Goal: Use online tool/utility: Utilize a website feature to perform a specific function

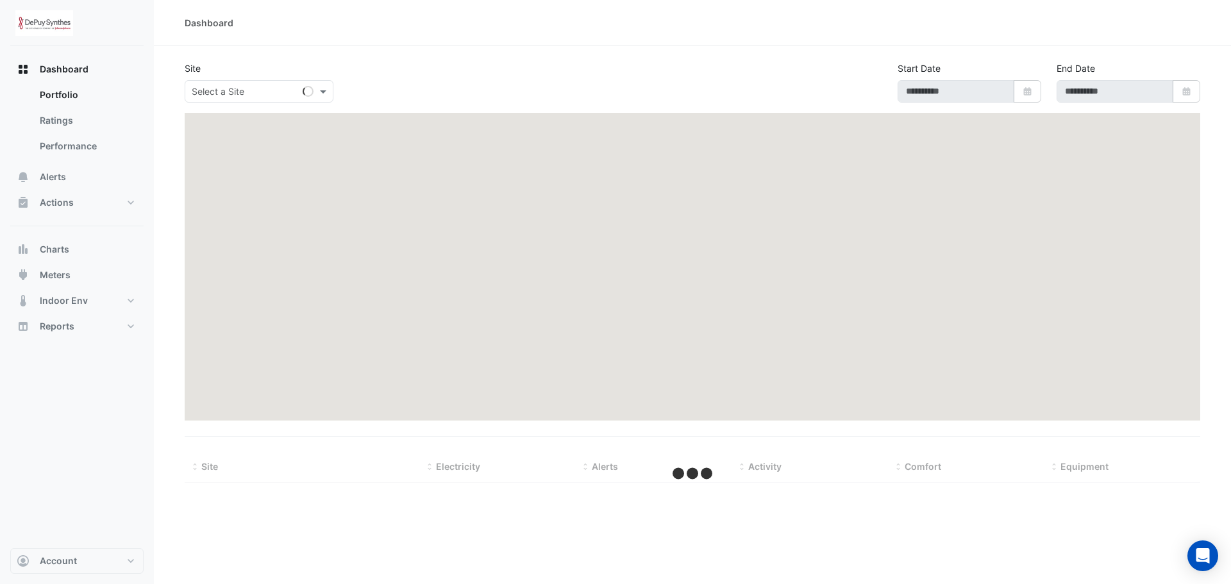
type input "**********"
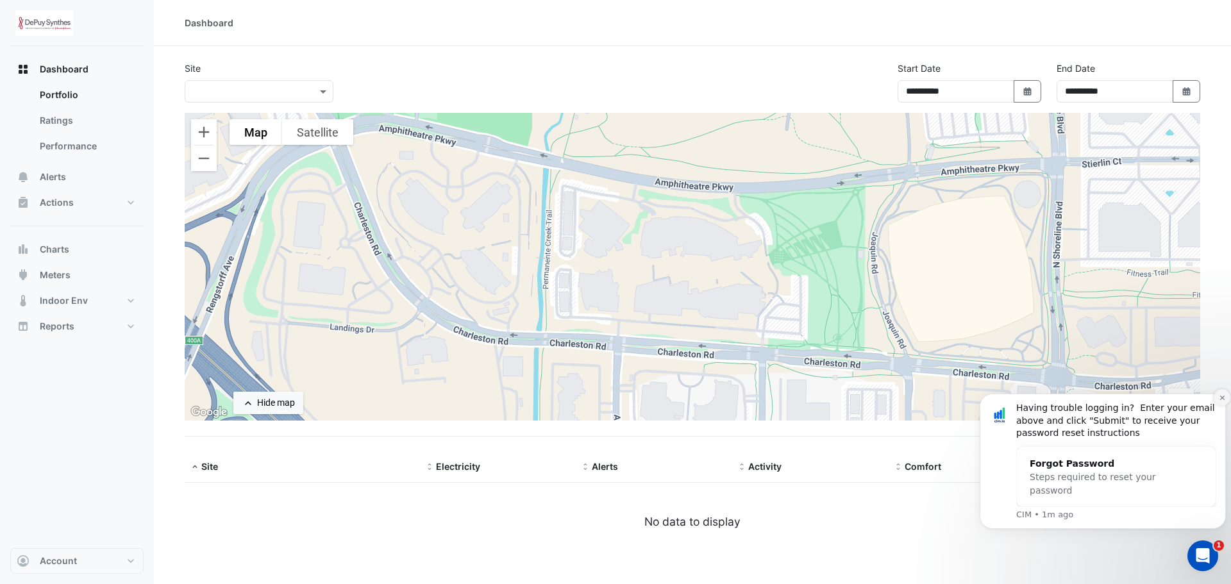
click at [1224, 399] on icon "Dismiss notification" at bounding box center [1222, 397] width 7 height 7
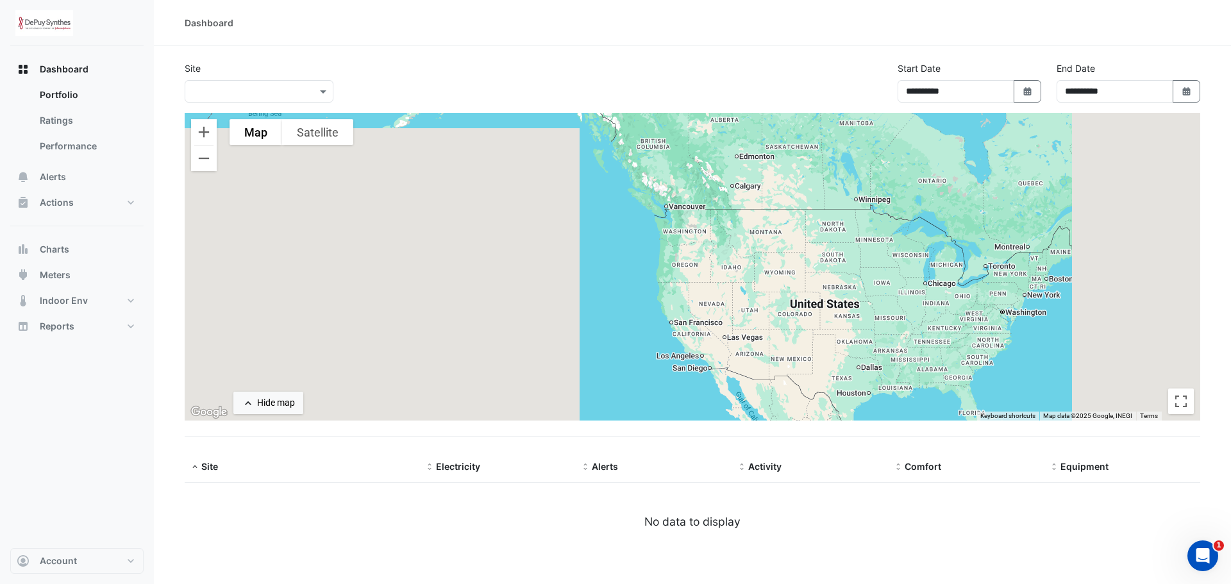
drag, startPoint x: 998, startPoint y: 308, endPoint x: 709, endPoint y: 308, distance: 288.5
click at [709, 309] on div at bounding box center [693, 267] width 1016 height 308
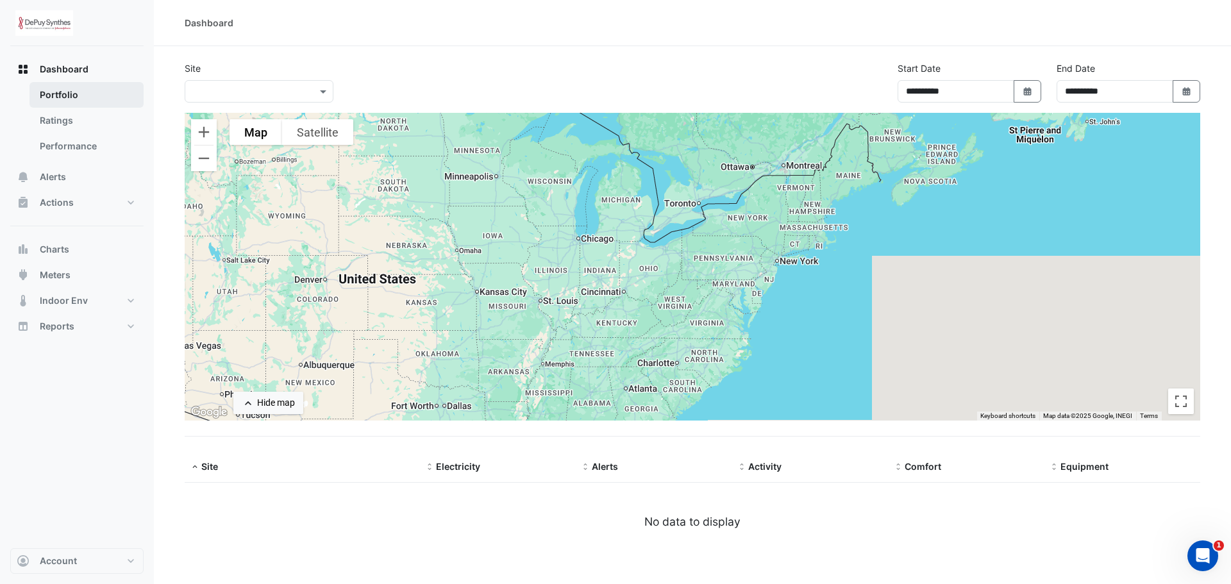
click at [72, 99] on link "Portfolio" at bounding box center [86, 95] width 114 height 26
click at [60, 120] on link "Ratings" at bounding box center [86, 121] width 114 height 26
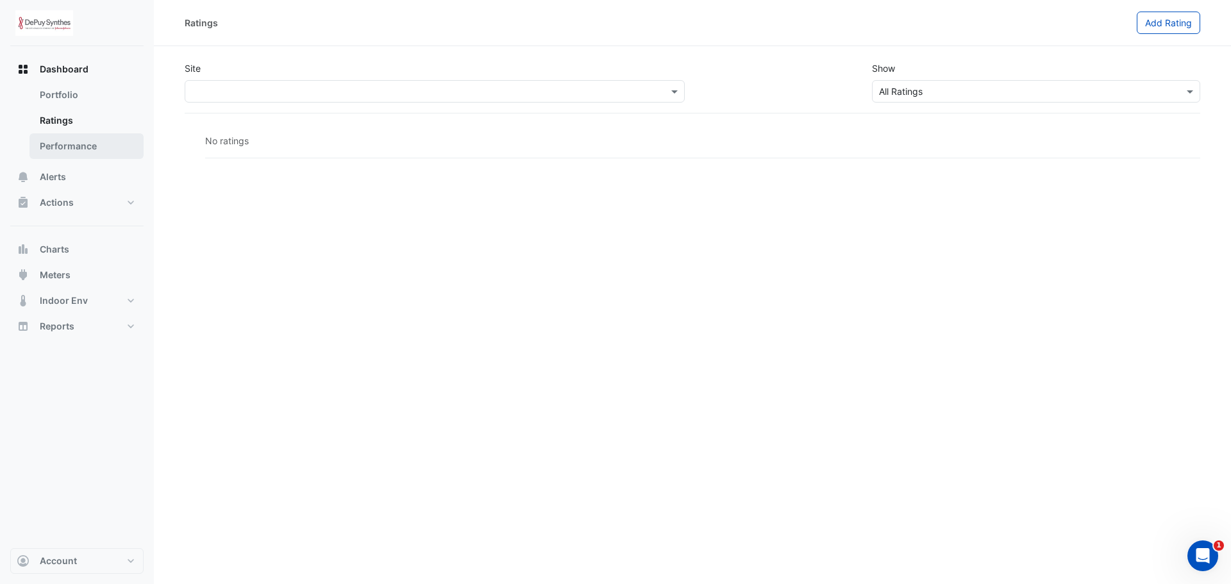
click at [43, 155] on link "Performance" at bounding box center [86, 146] width 114 height 26
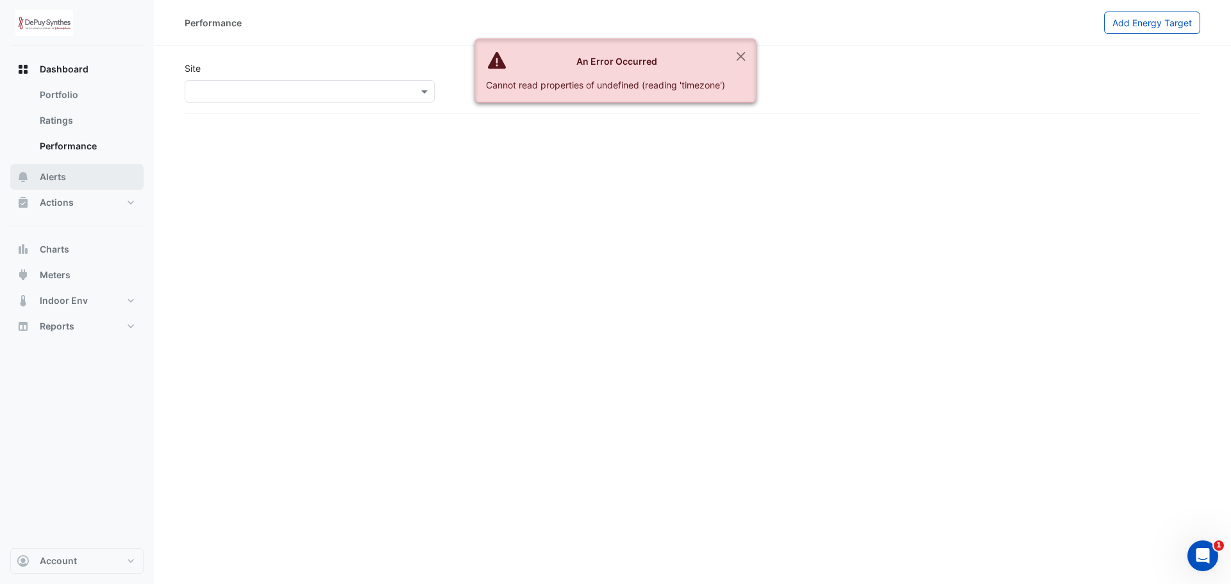
click at [51, 178] on span "Alerts" at bounding box center [53, 177] width 26 height 13
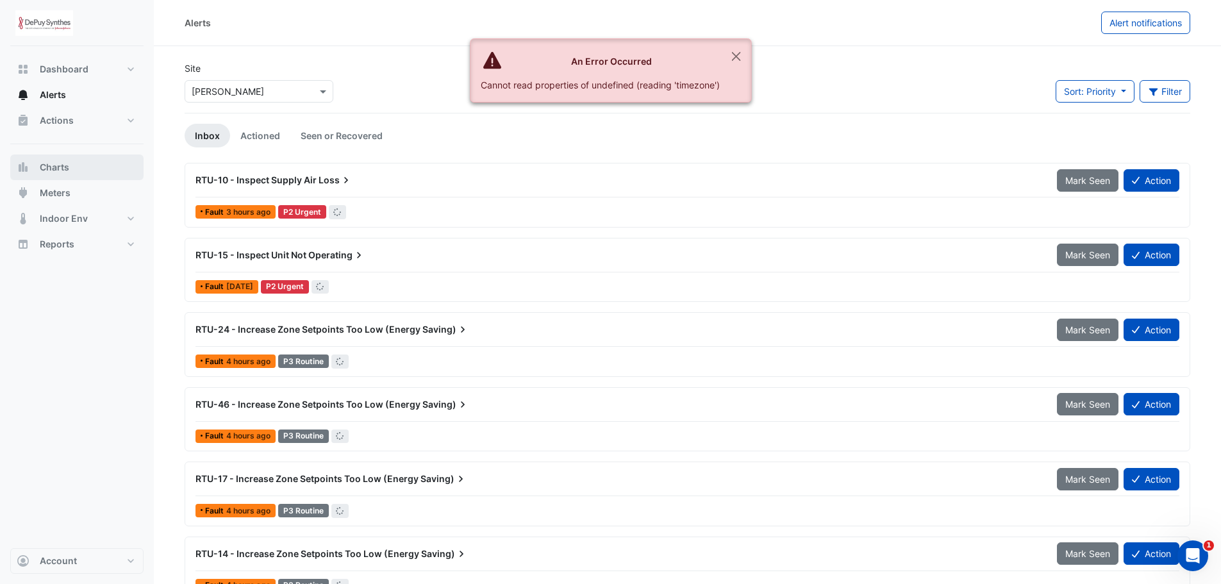
click at [60, 169] on span "Charts" at bounding box center [54, 167] width 29 height 13
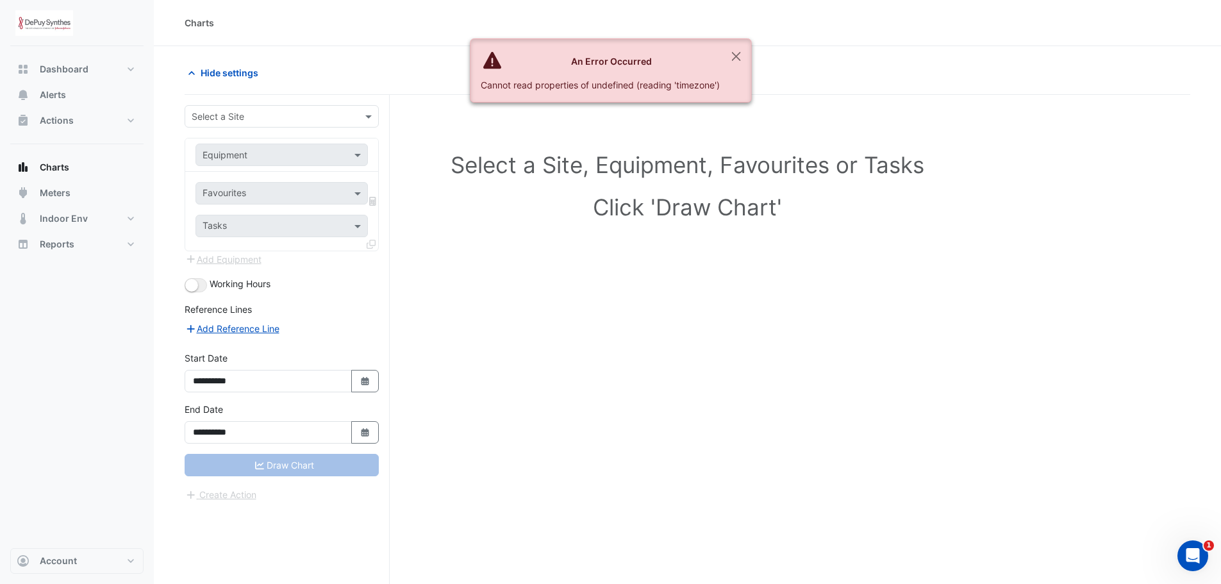
click at [298, 119] on input "text" at bounding box center [269, 116] width 155 height 13
click at [281, 142] on div "Depuy Raynham" at bounding box center [281, 144] width 193 height 19
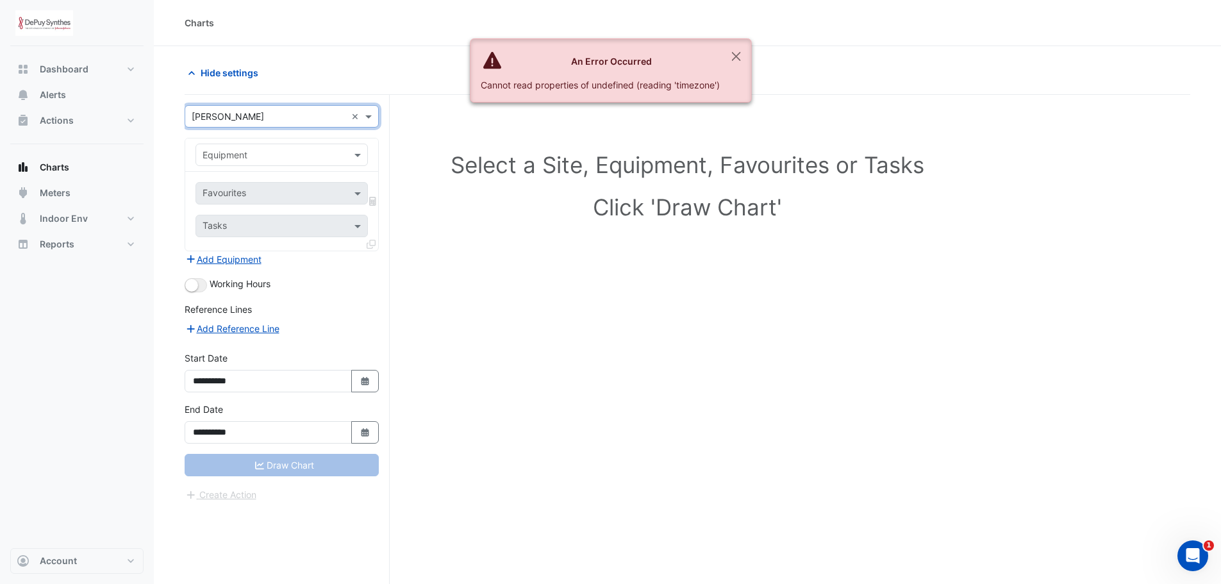
click at [281, 151] on input "text" at bounding box center [269, 155] width 133 height 13
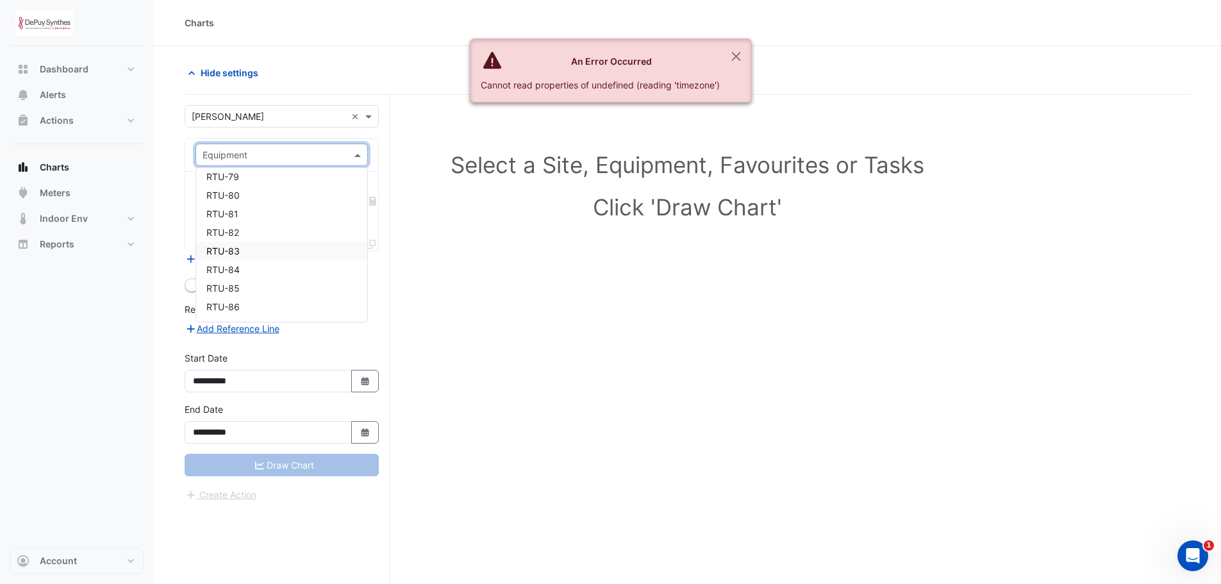
scroll to position [1539, 0]
click at [272, 223] on div "RTU-85" at bounding box center [281, 224] width 171 height 19
click at [260, 230] on input "text" at bounding box center [275, 227] width 144 height 13
click at [289, 202] on div at bounding box center [274, 195] width 146 height 17
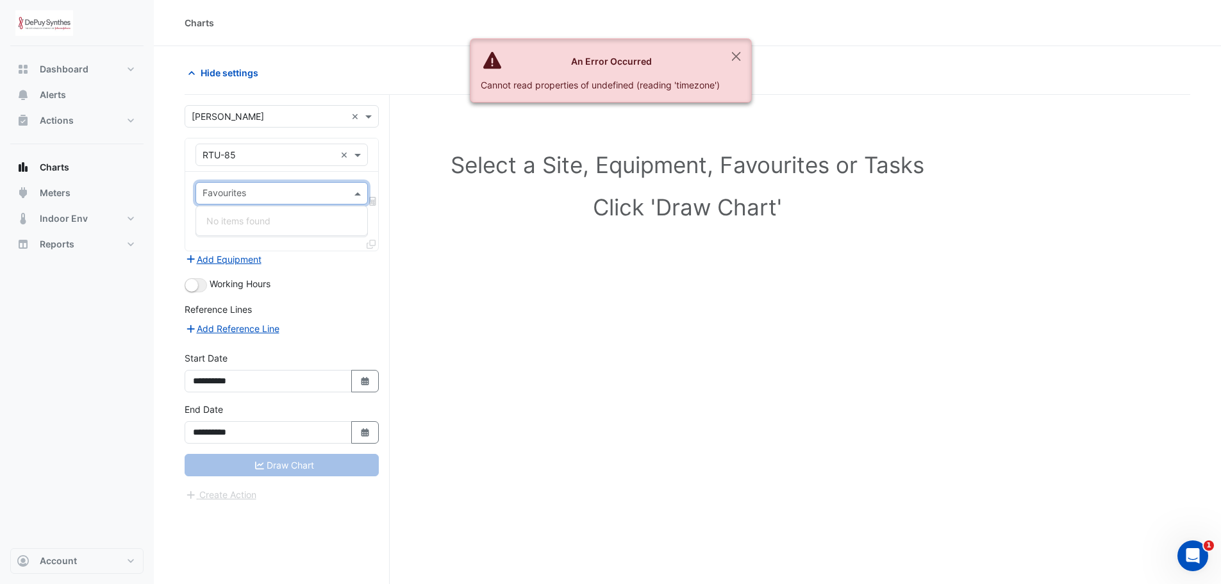
click at [299, 192] on input "text" at bounding box center [275, 194] width 144 height 13
click at [430, 295] on div "Select a Site, Equipment, Favourites or Tasks Click 'Draw Chart'" at bounding box center [688, 364] width 1006 height 538
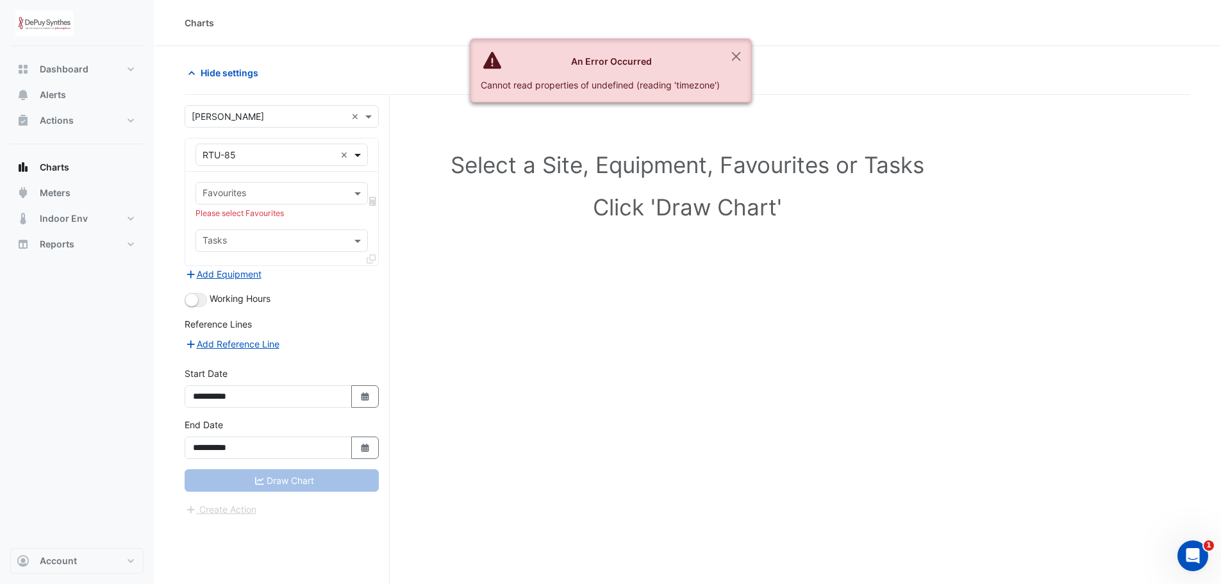
click at [360, 161] on span at bounding box center [359, 154] width 16 height 13
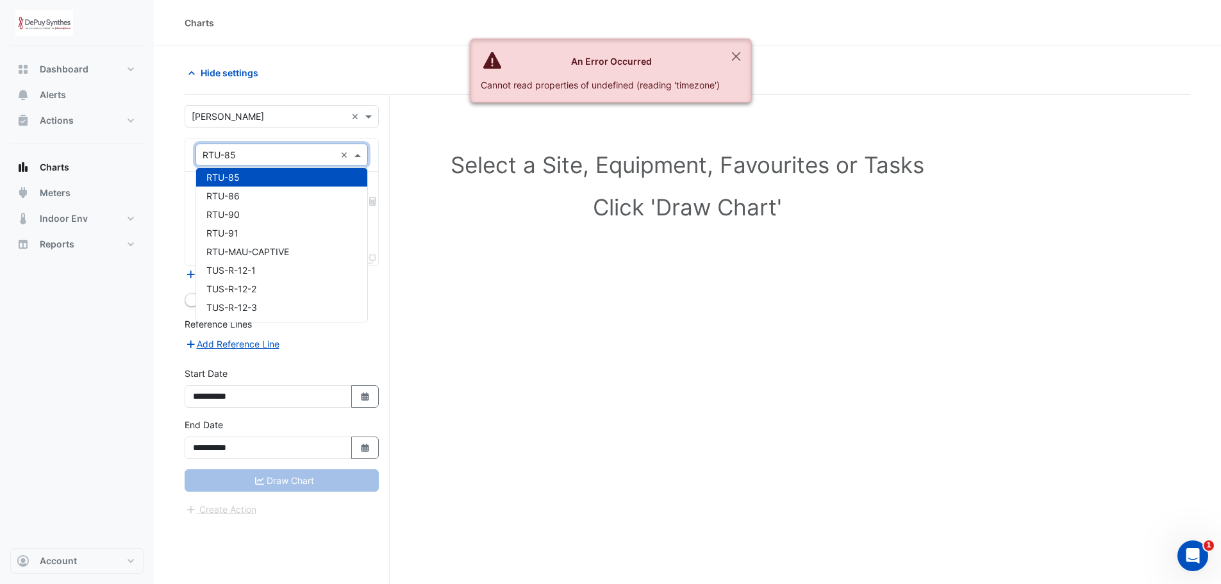
click at [360, 161] on span at bounding box center [359, 154] width 16 height 13
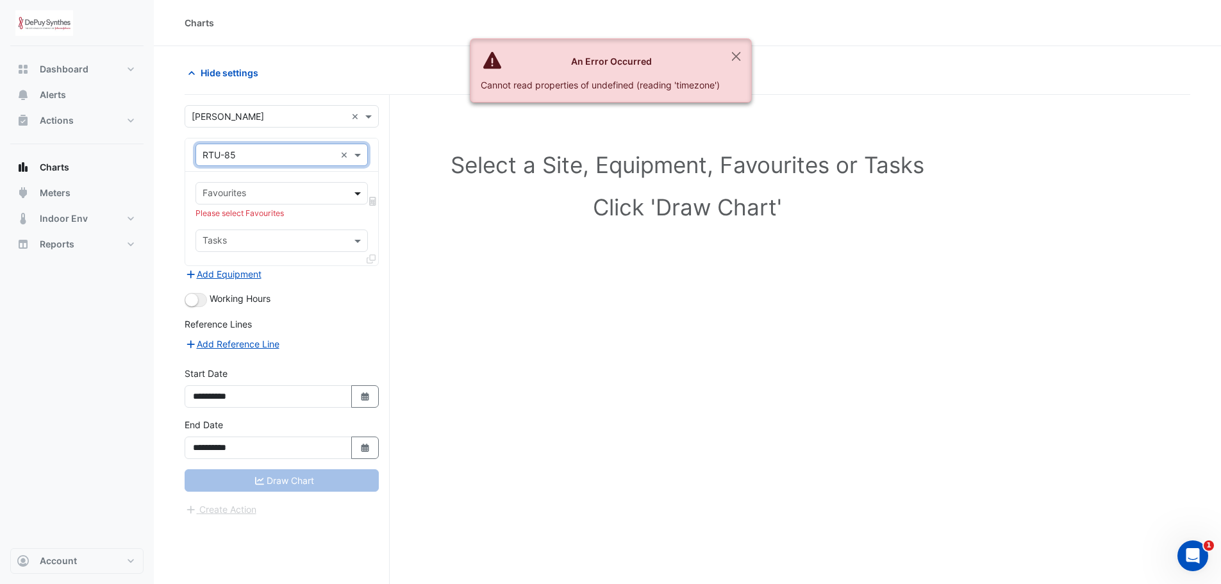
click at [358, 197] on span at bounding box center [359, 193] width 16 height 13
click at [429, 236] on div "Select a Site, Equipment, Favourites or Tasks Click 'Draw Chart'" at bounding box center [687, 188] width 991 height 156
click at [218, 275] on button "Add Equipment" at bounding box center [224, 274] width 78 height 15
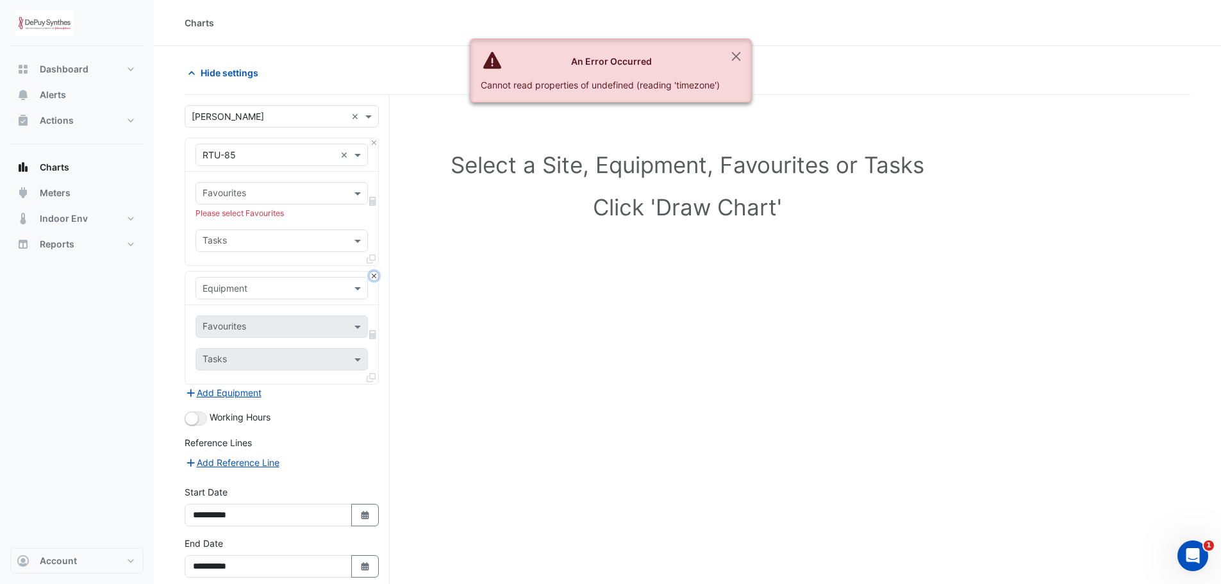
click at [373, 274] on button "Close" at bounding box center [374, 276] width 8 height 8
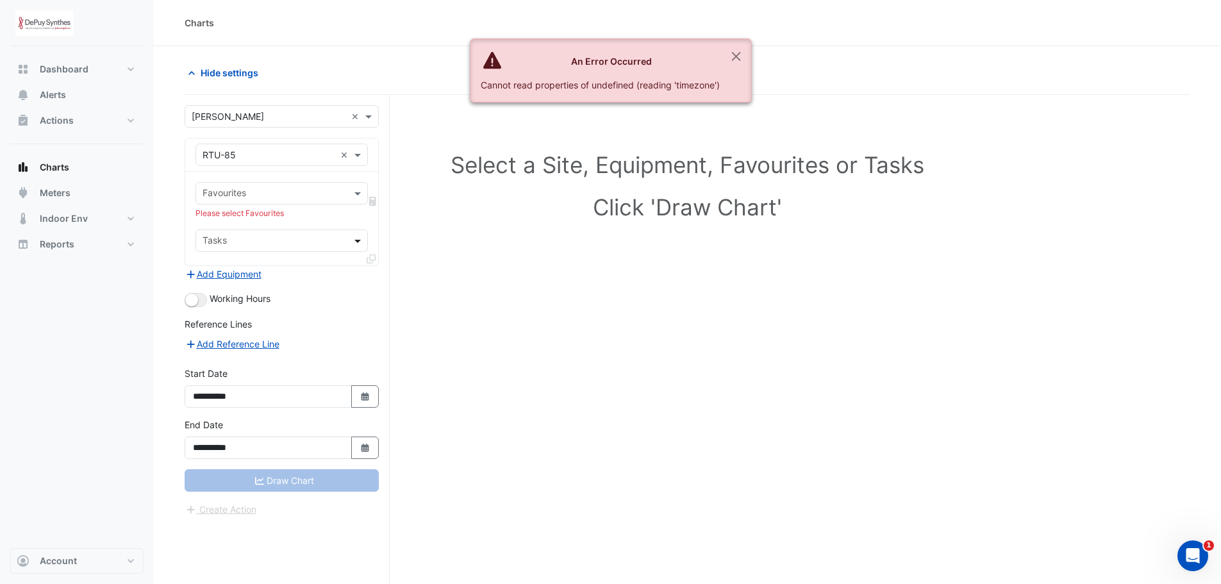
click at [357, 236] on span at bounding box center [359, 240] width 16 height 13
click at [346, 199] on div "Favourites" at bounding box center [282, 193] width 172 height 22
click at [350, 194] on div "Favourites" at bounding box center [282, 193] width 172 height 22
click at [317, 223] on div "No items found" at bounding box center [281, 221] width 171 height 19
click at [383, 219] on div "**********" at bounding box center [287, 364] width 205 height 538
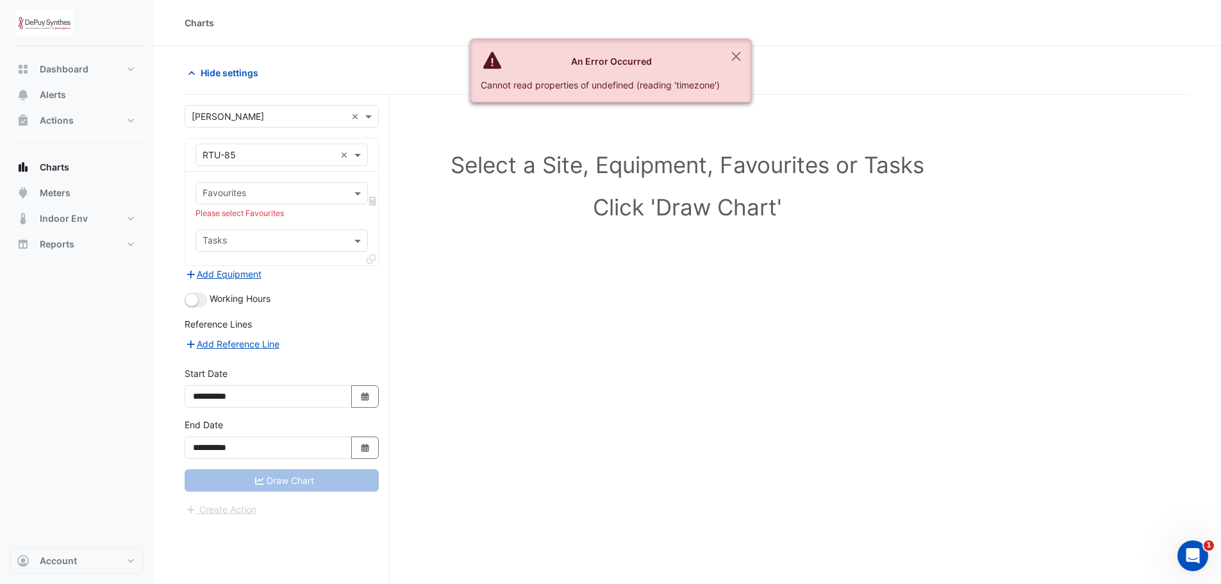
click at [345, 485] on div "Draw Chart" at bounding box center [282, 480] width 194 height 22
click at [269, 155] on input "text" at bounding box center [269, 155] width 133 height 13
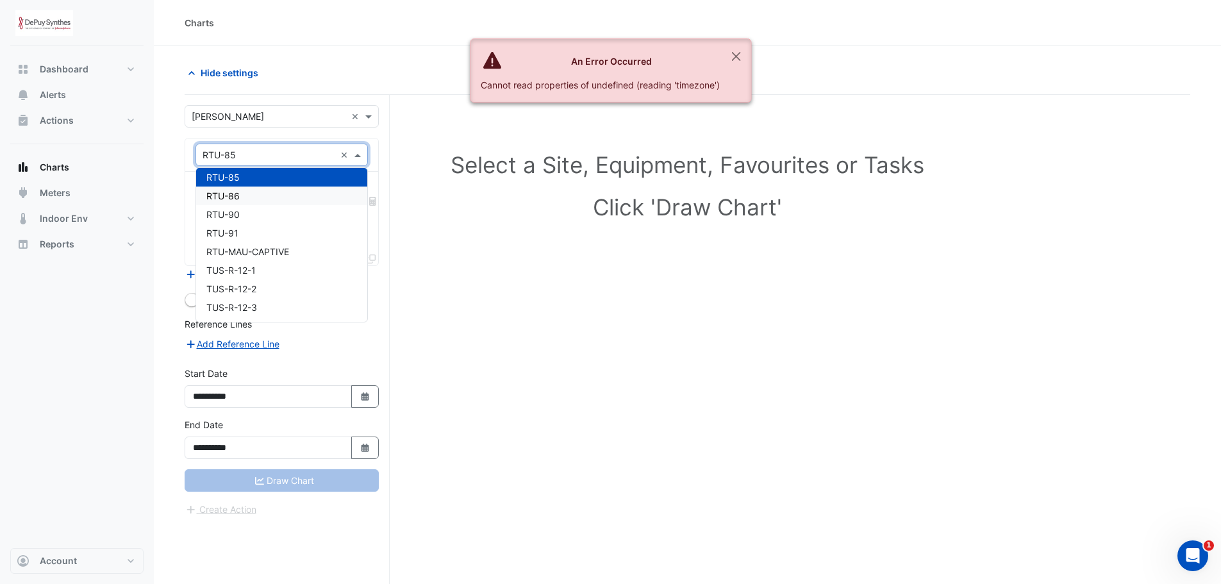
click at [260, 198] on div "RTU-86" at bounding box center [281, 196] width 171 height 19
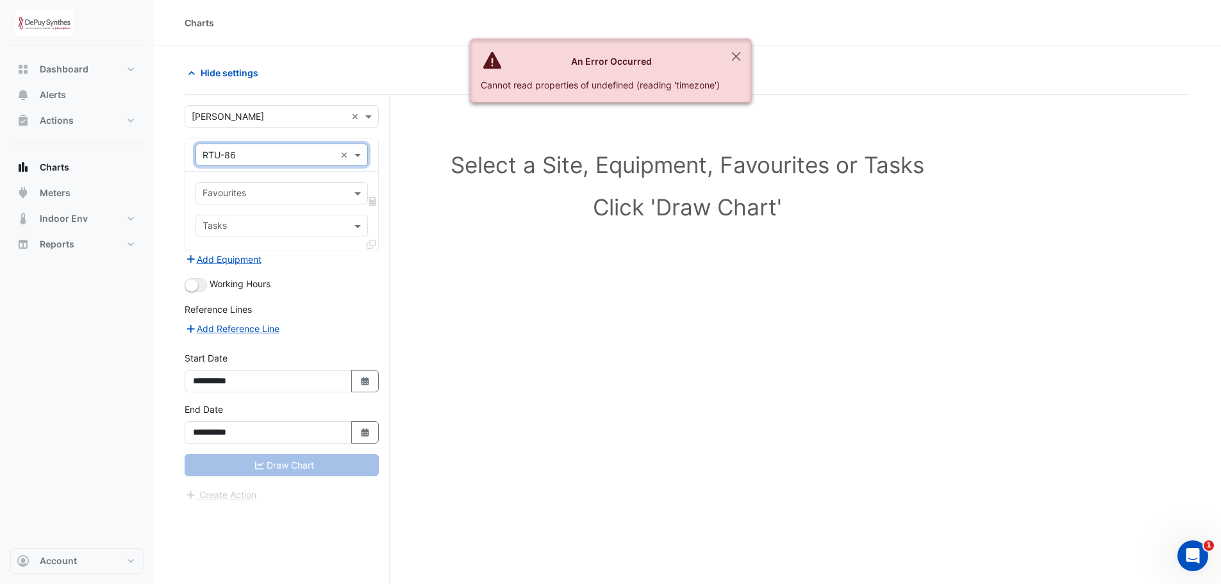
click at [349, 194] on div "Favourites" at bounding box center [282, 193] width 172 height 22
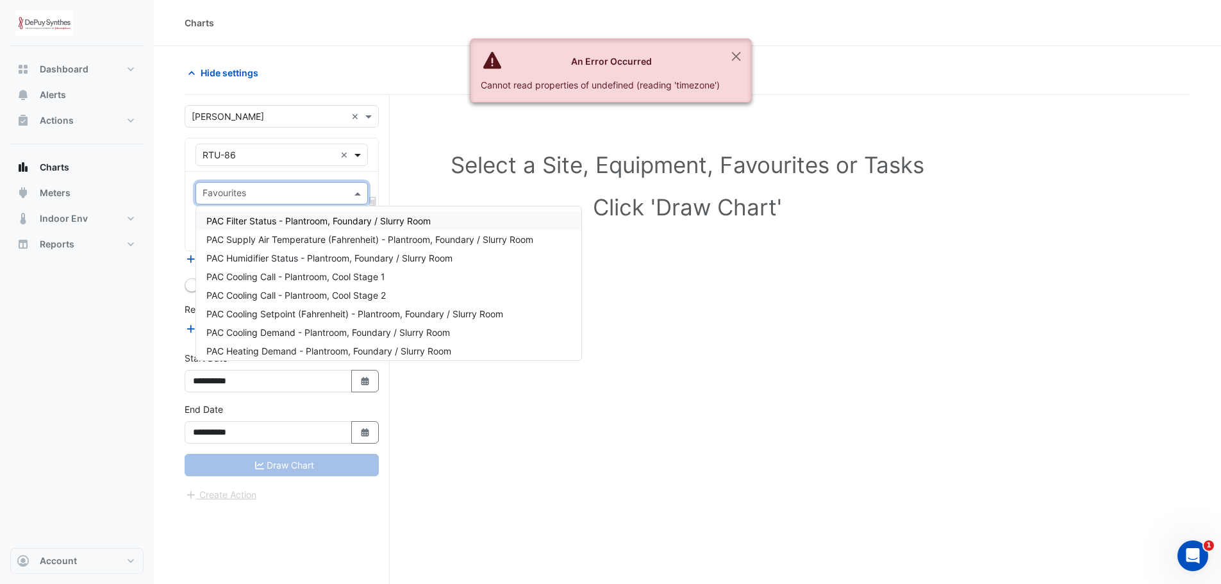
click at [363, 158] on span at bounding box center [359, 154] width 16 height 13
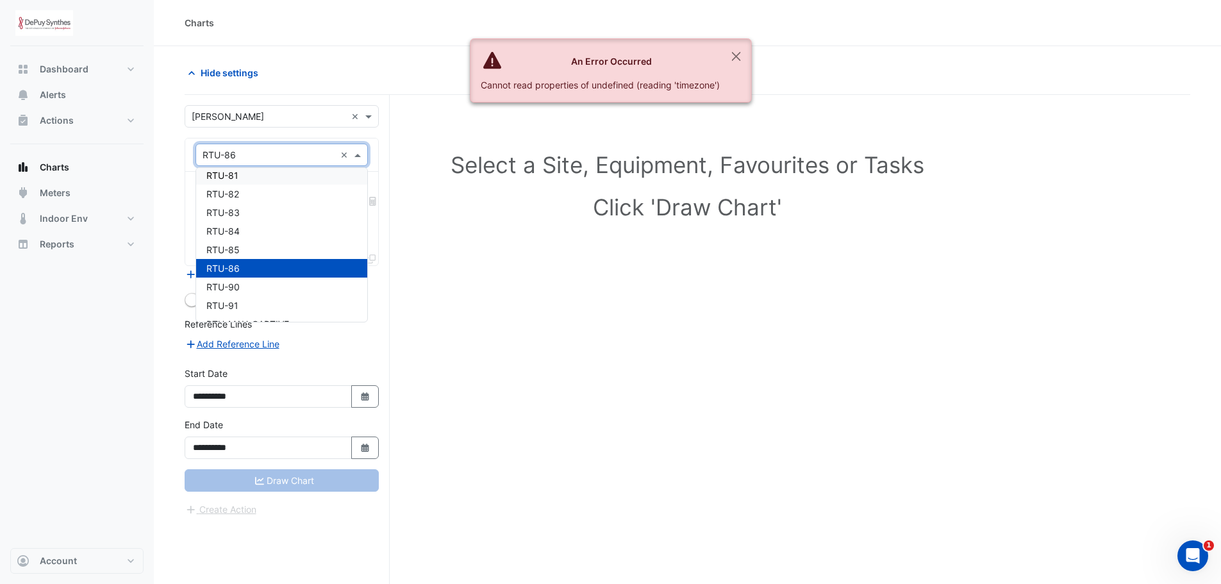
scroll to position [1476, 0]
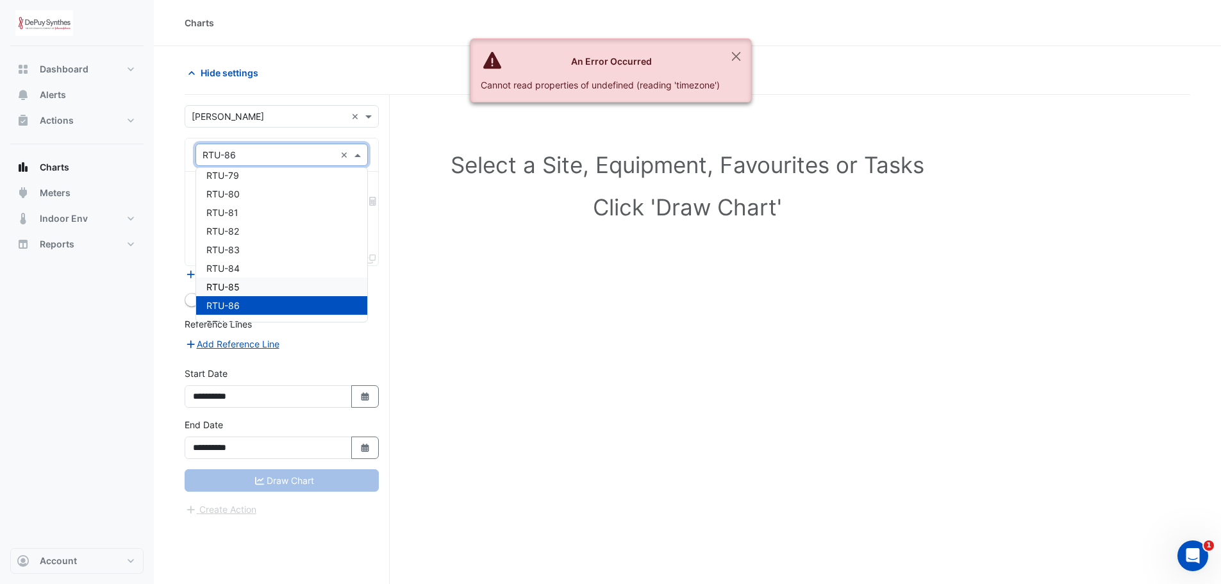
click at [235, 282] on span "RTU-85" at bounding box center [222, 286] width 33 height 11
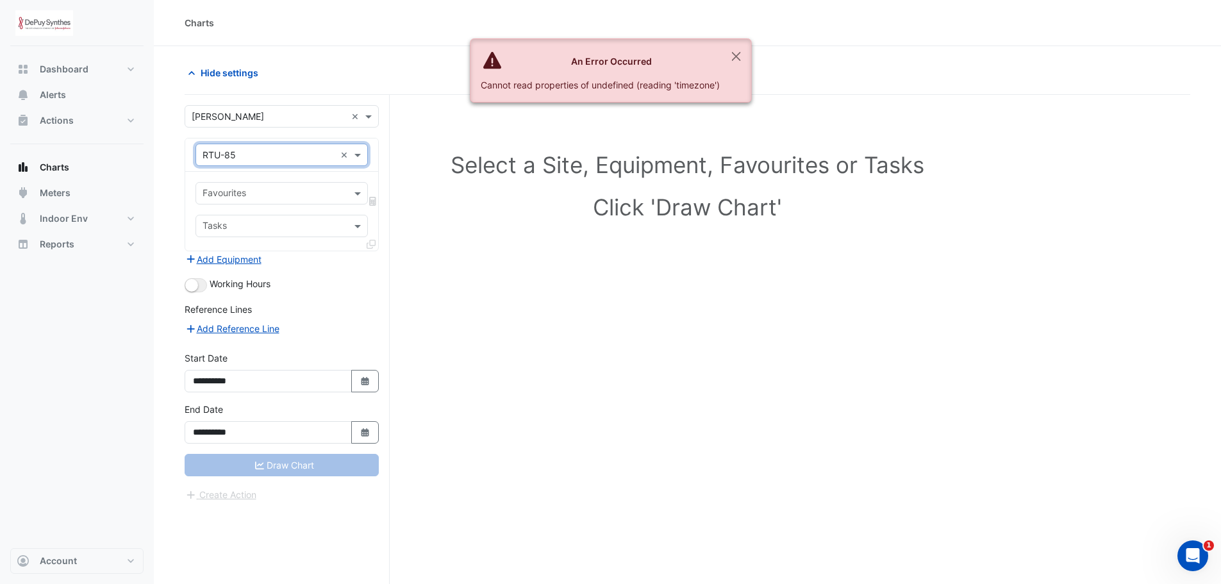
click at [339, 188] on input "text" at bounding box center [275, 194] width 144 height 13
click at [365, 156] on span at bounding box center [359, 154] width 16 height 13
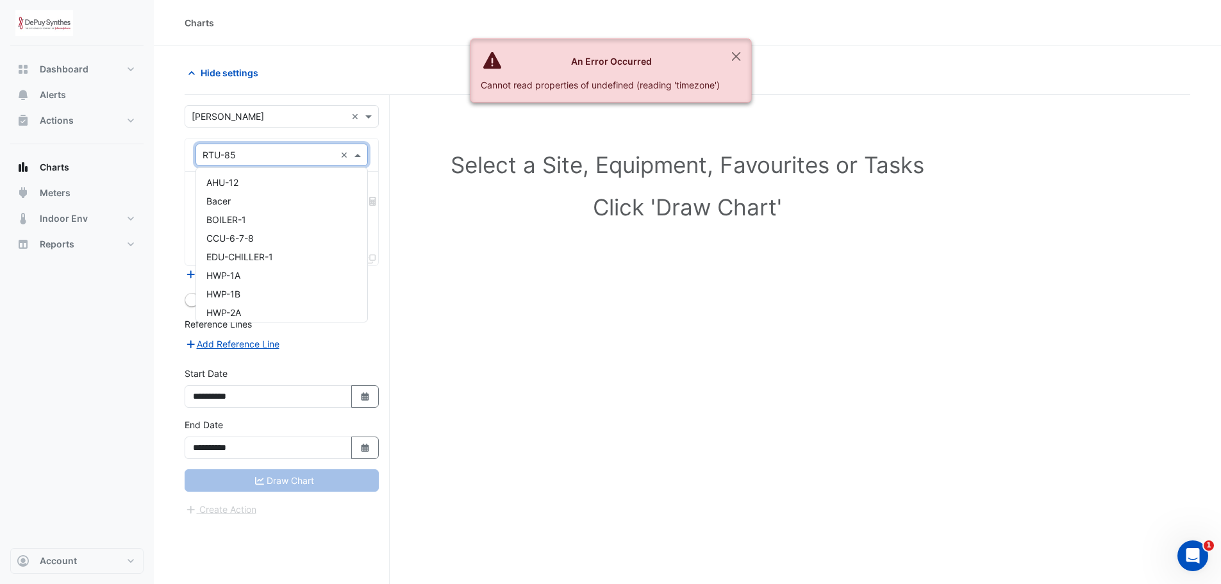
scroll to position [1585, 0]
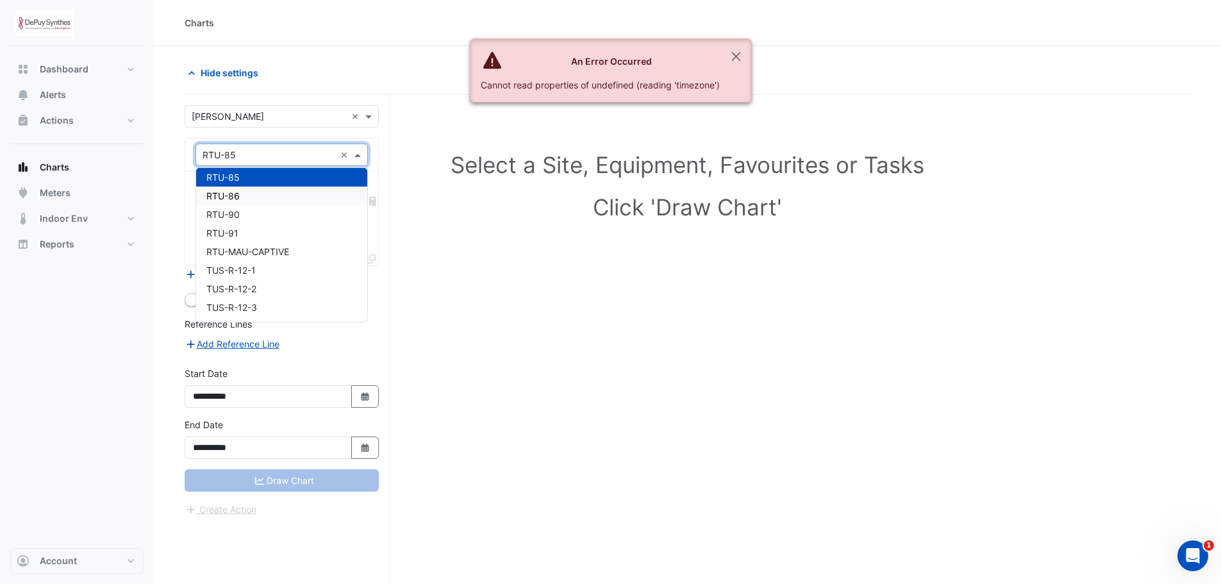
click at [313, 196] on div "RTU-86" at bounding box center [281, 196] width 171 height 19
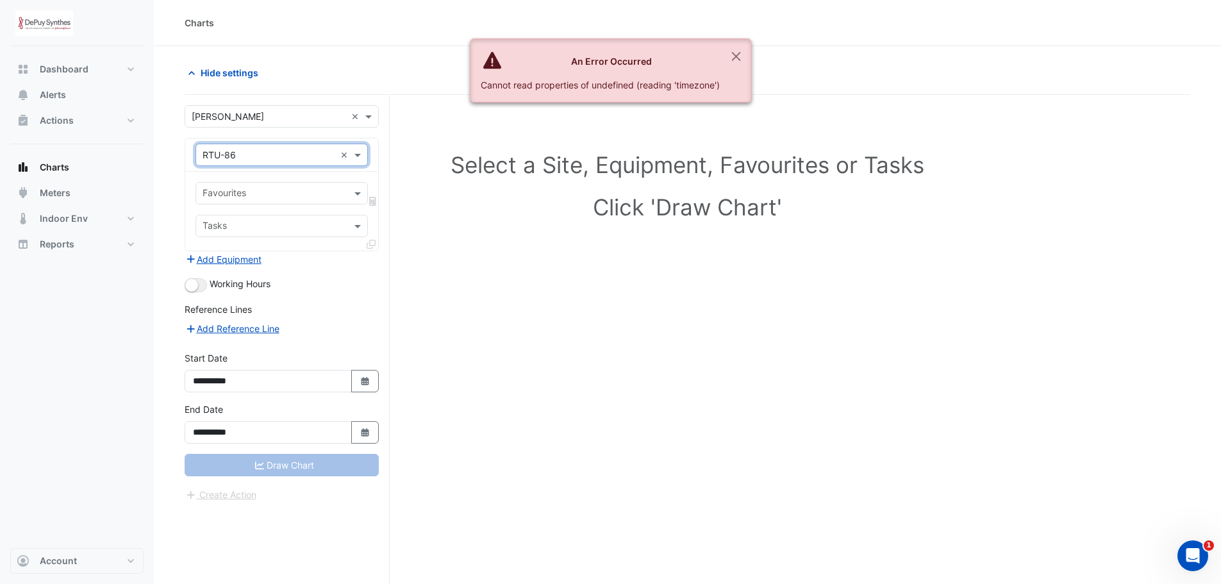
click at [338, 188] on input "text" at bounding box center [275, 194] width 144 height 13
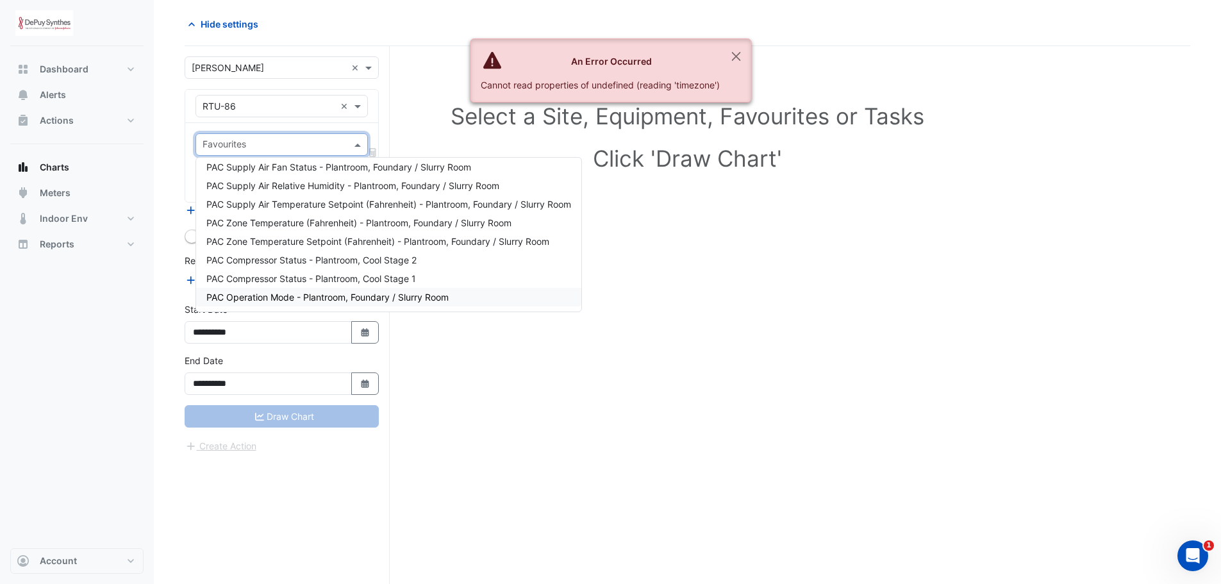
scroll to position [0, 0]
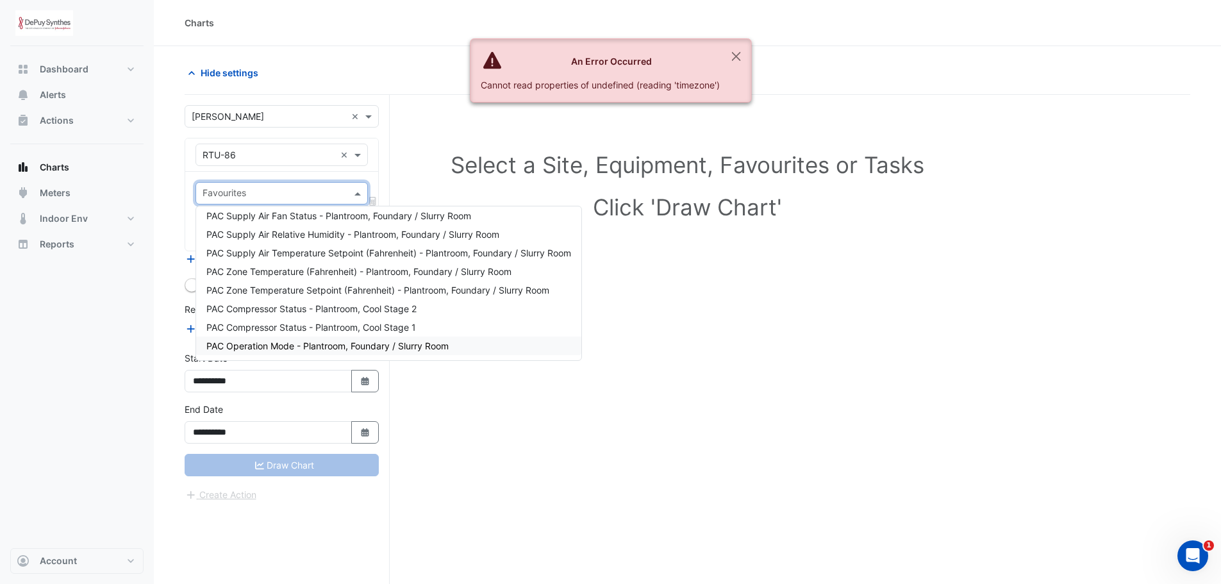
click at [450, 339] on div "PAC Operation Mode - Plantroom, Foundary / Slurry Room" at bounding box center [388, 346] width 385 height 19
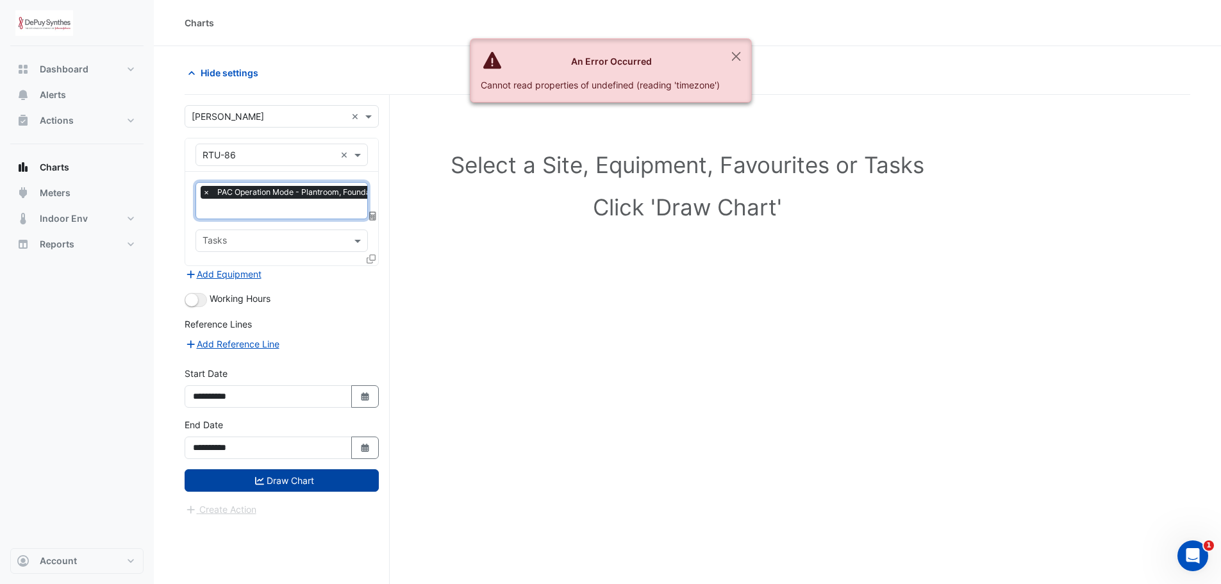
click at [274, 481] on button "Draw Chart" at bounding box center [282, 480] width 194 height 22
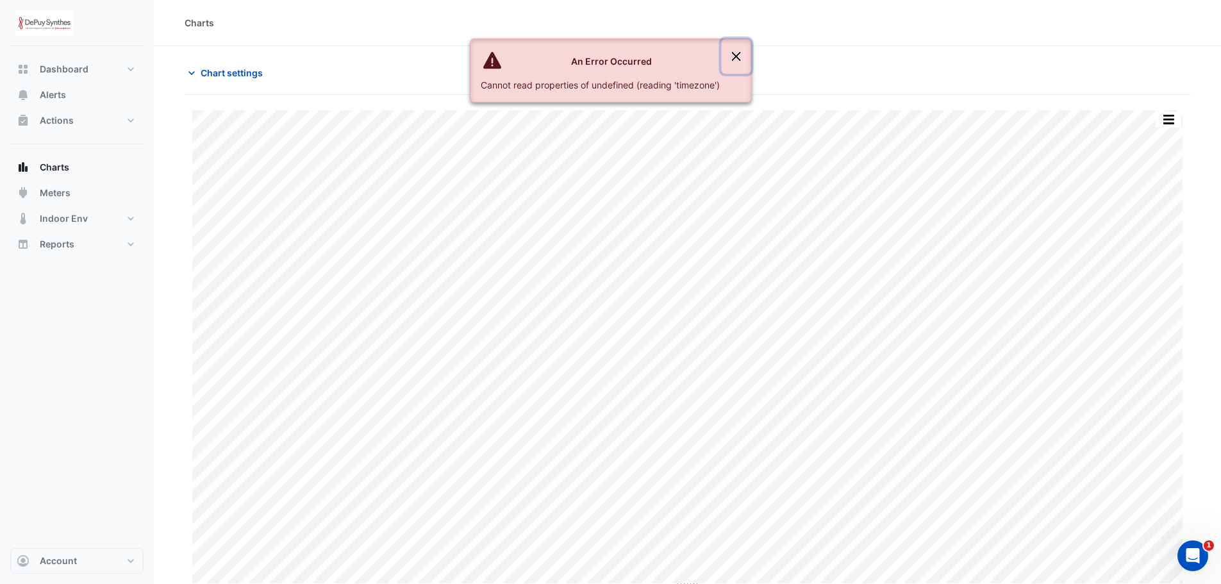
click at [739, 56] on button "Close" at bounding box center [735, 56] width 29 height 35
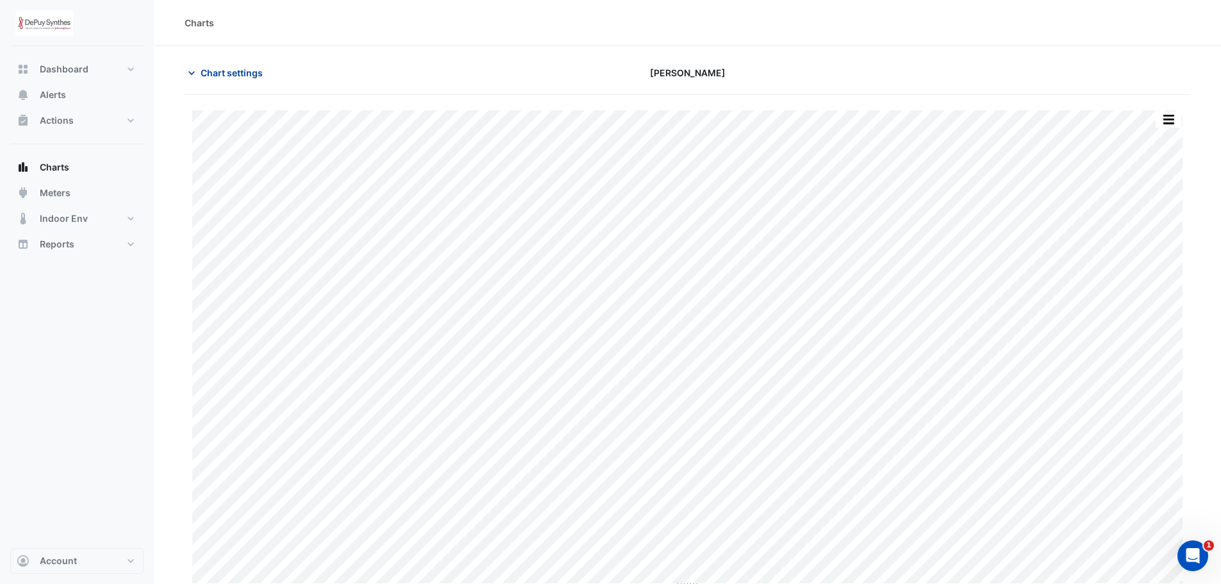
click at [243, 67] on span "Chart settings" at bounding box center [232, 72] width 62 height 13
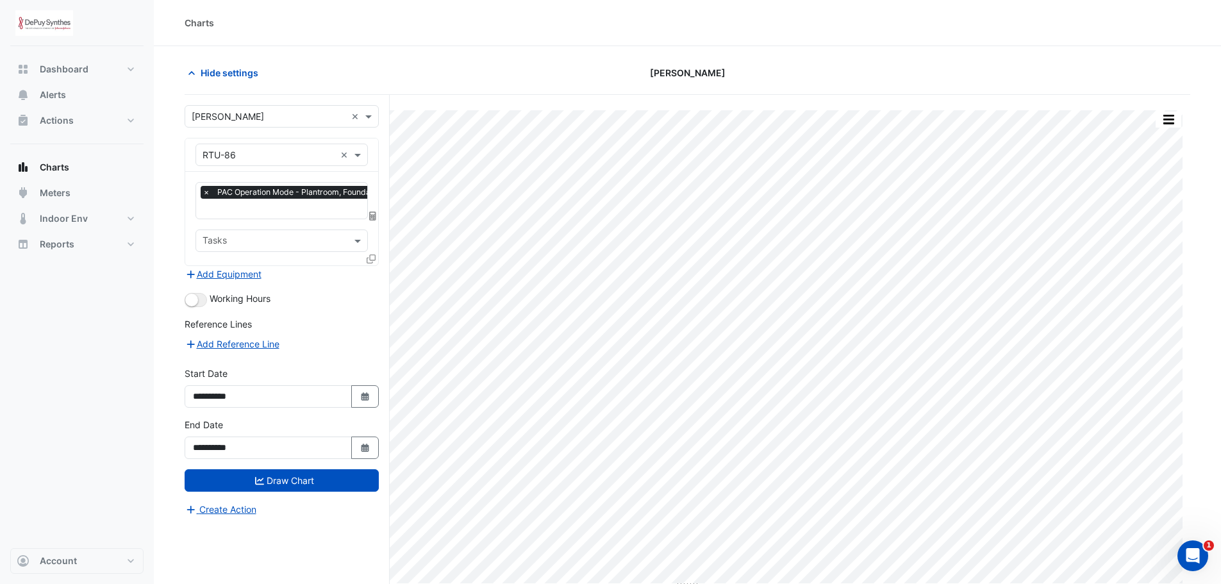
click at [353, 206] on input "text" at bounding box center [320, 209] width 234 height 13
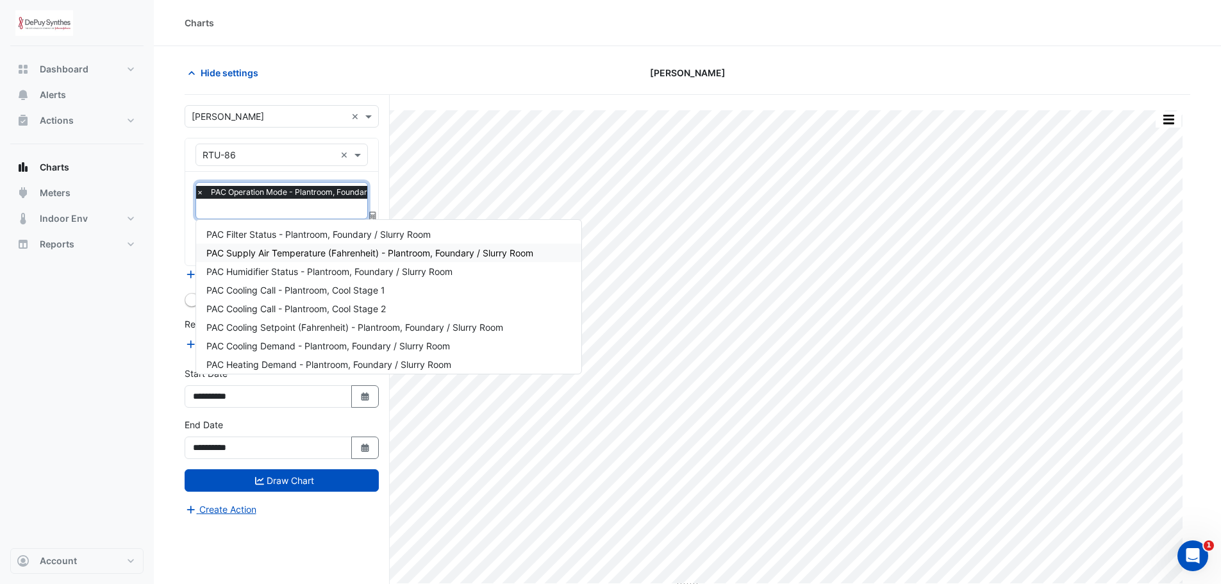
click at [439, 255] on span "PAC Supply Air Temperature (Fahrenheit) - Plantroom, Foundary / Slurry Room" at bounding box center [369, 252] width 327 height 11
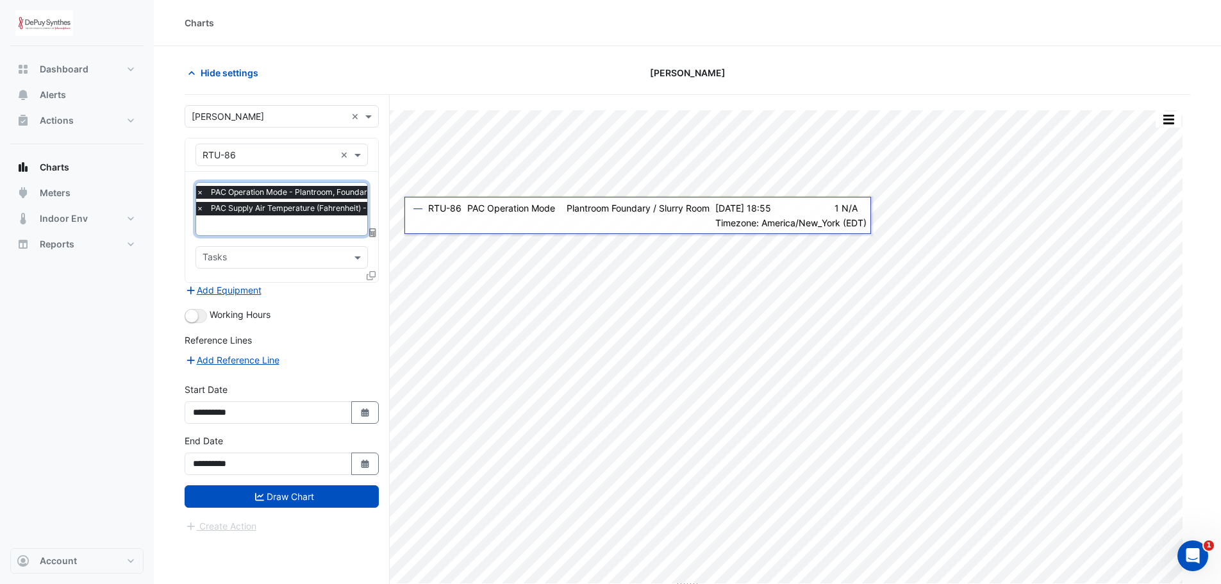
click at [331, 228] on input "text" at bounding box center [350, 226] width 308 height 13
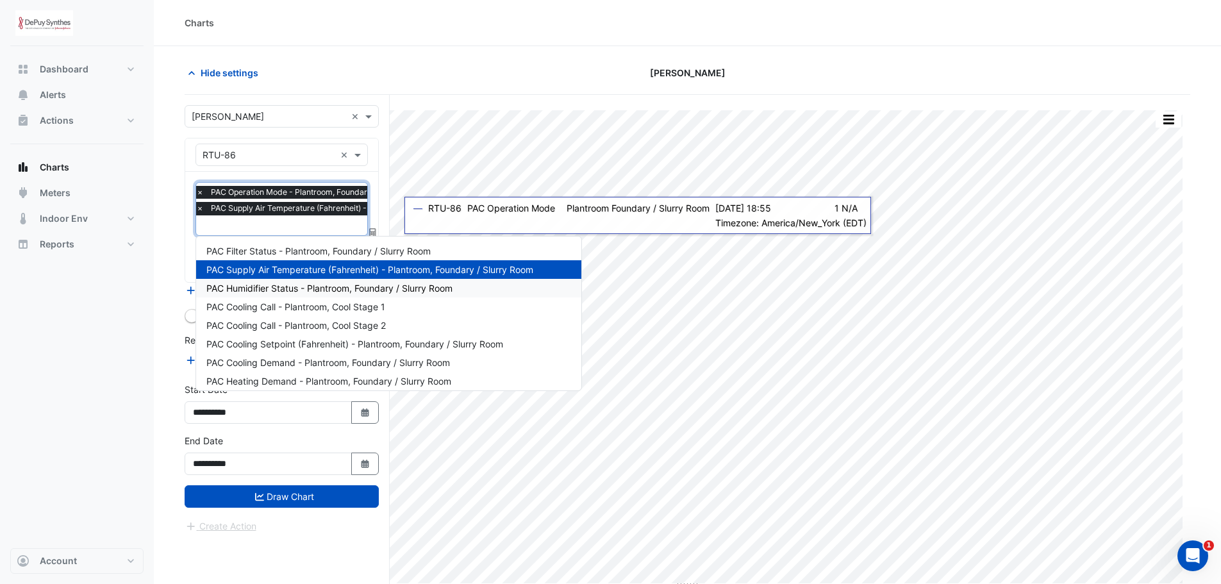
click at [360, 285] on span "PAC Humidifier Status - Plantroom, Foundary / Slurry Room" at bounding box center [329, 288] width 246 height 11
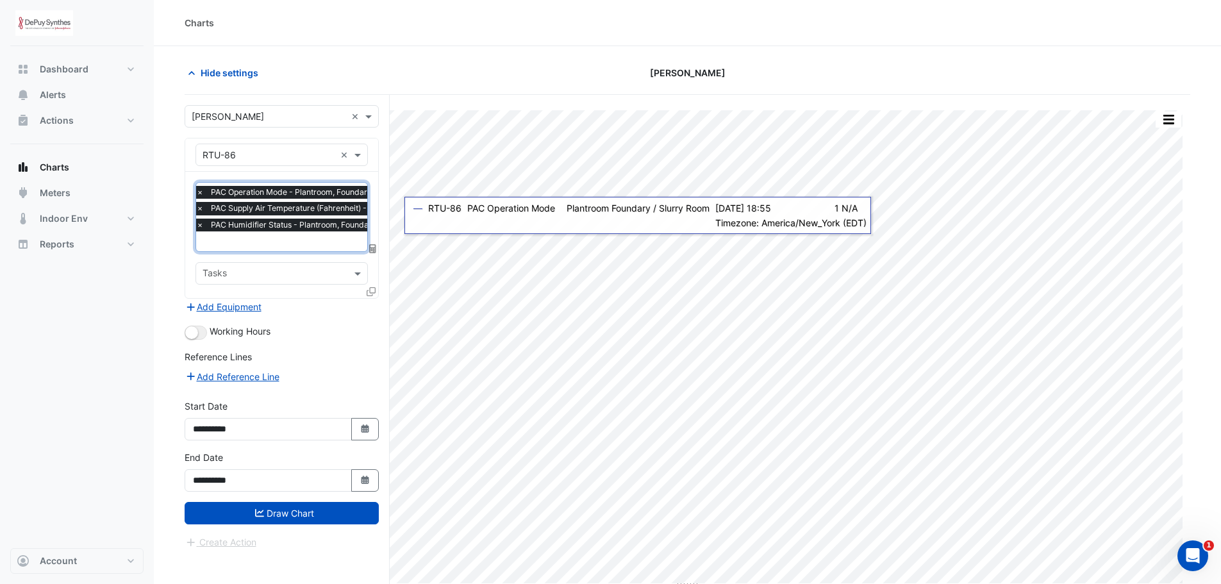
click at [295, 238] on input "text" at bounding box center [350, 242] width 308 height 13
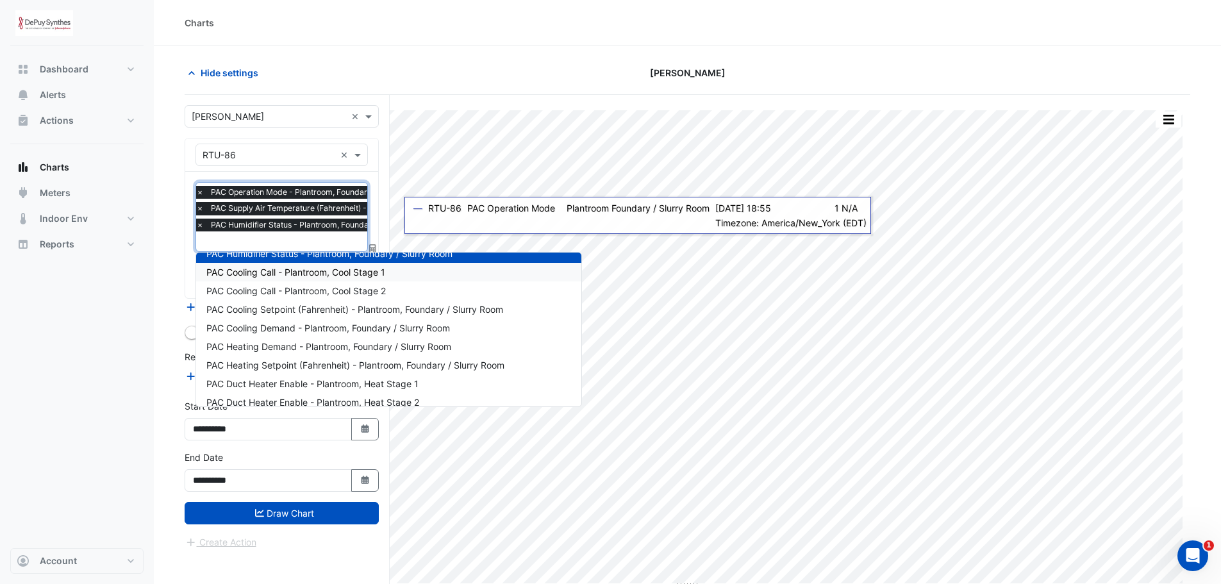
scroll to position [64, 0]
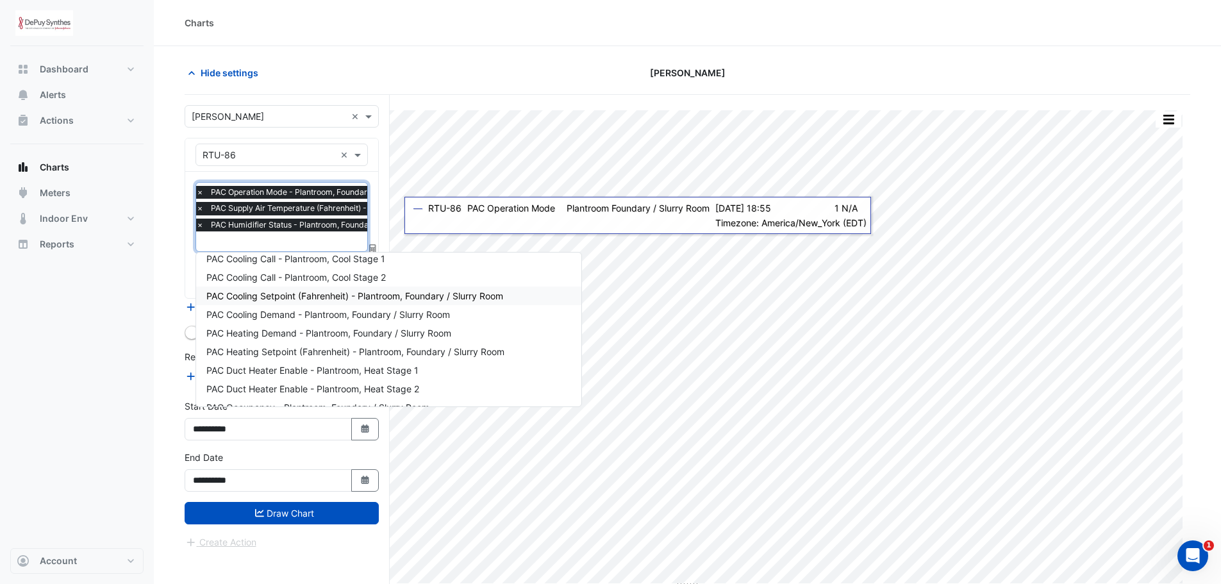
click at [467, 299] on span "PAC Cooling Setpoint (Fahrenheit) - Plantroom, Foundary / Slurry Room" at bounding box center [354, 295] width 297 height 11
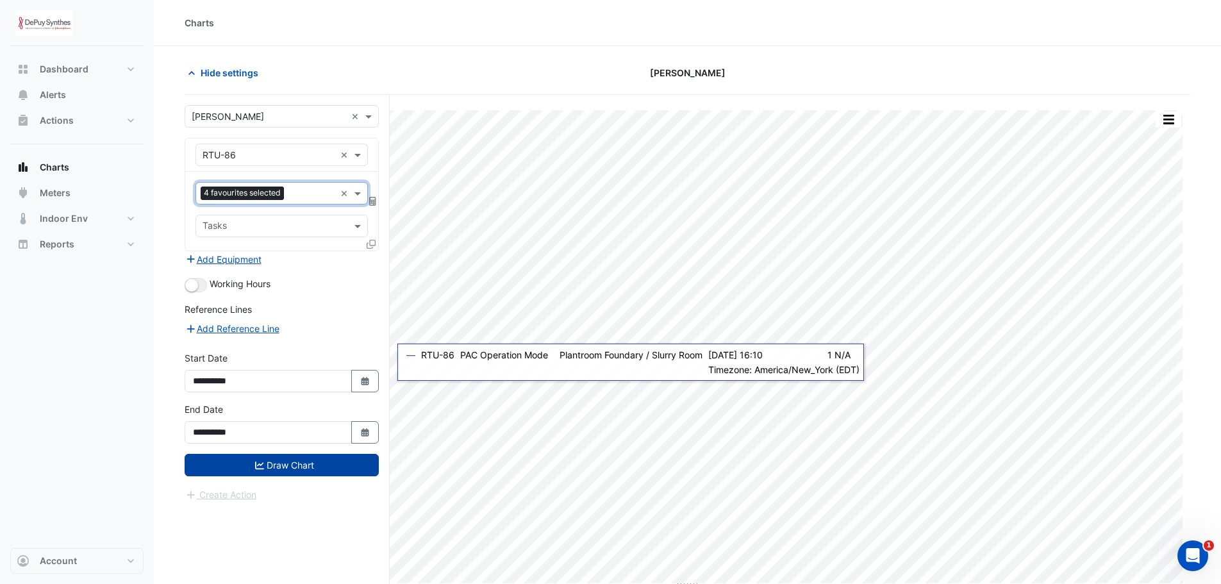
click at [342, 475] on button "Draw Chart" at bounding box center [282, 465] width 194 height 22
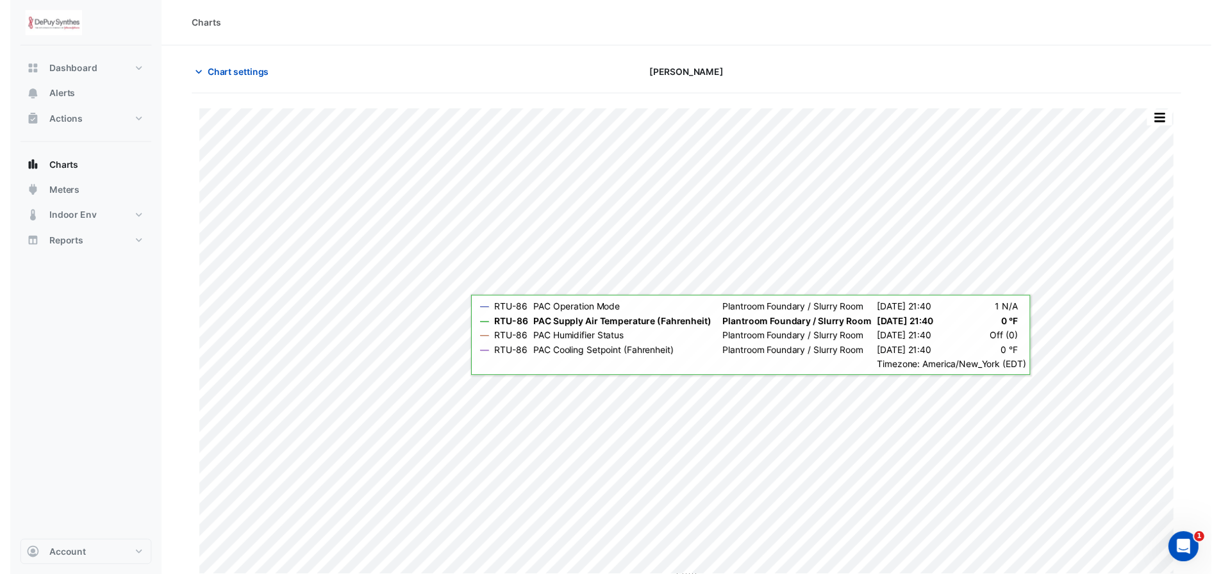
scroll to position [49, 0]
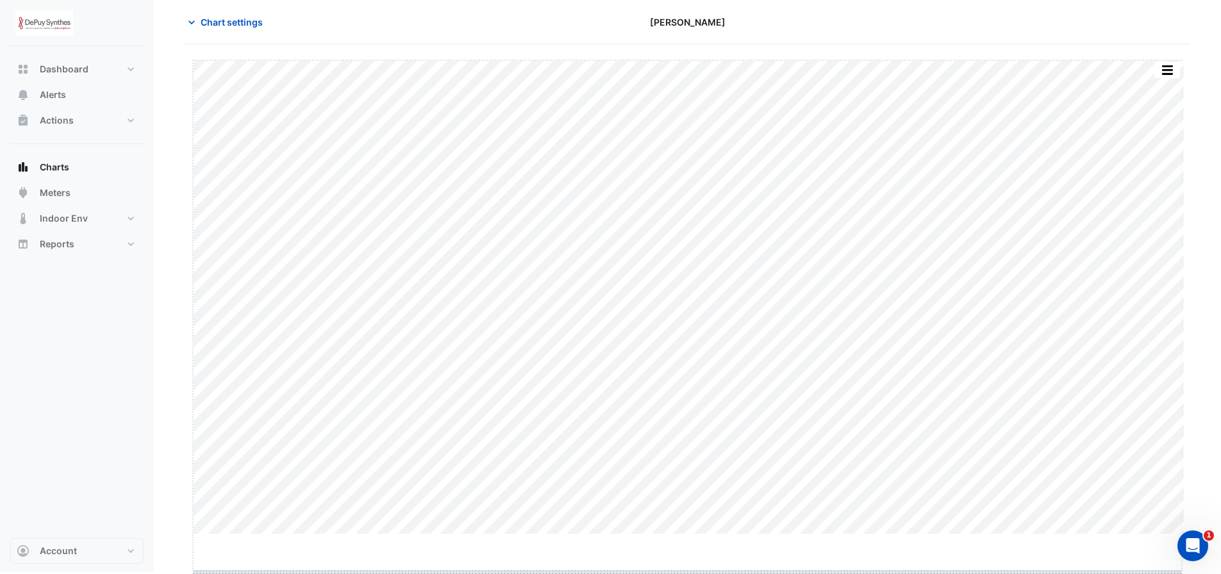
drag, startPoint x: 696, startPoint y: 537, endPoint x: 682, endPoint y: 580, distance: 45.8
click at [682, 573] on html "Charts Chart settings Depuy Raynham Split by Unit Split All Print Save as JPEG …" at bounding box center [610, 260] width 1221 height 623
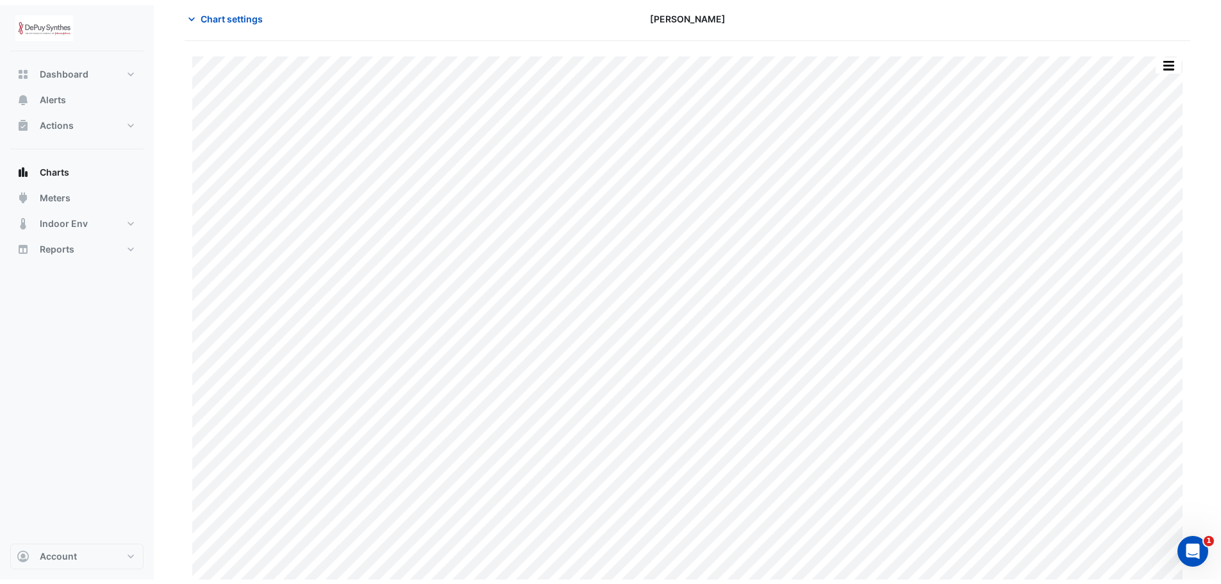
scroll to position [56, 0]
click at [249, 23] on span "Chart settings" at bounding box center [232, 16] width 62 height 13
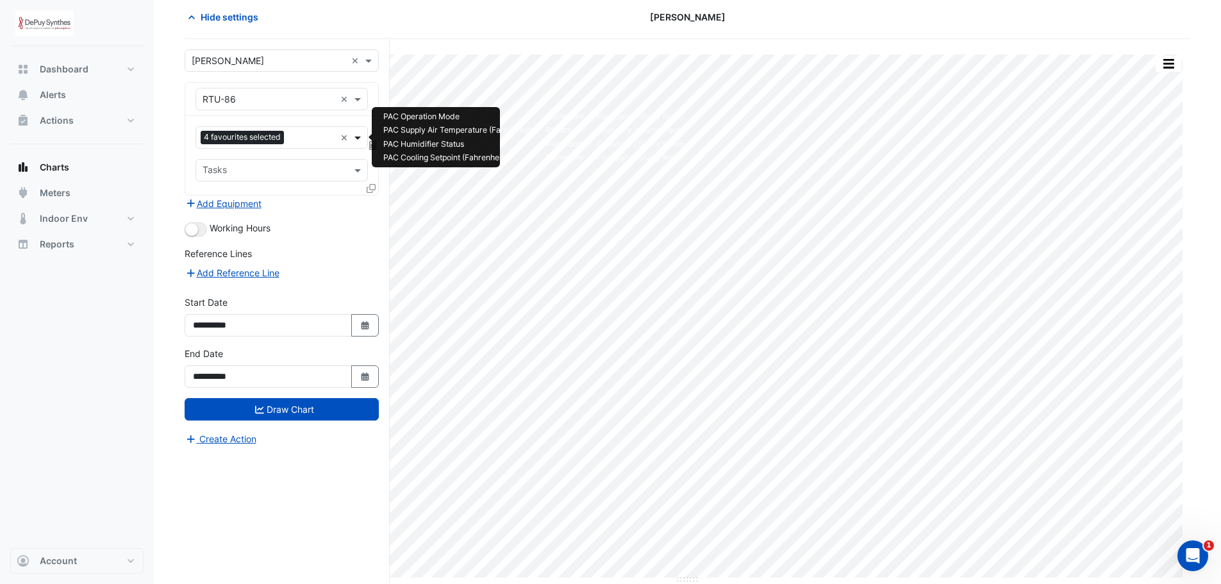
click at [362, 141] on span at bounding box center [359, 137] width 16 height 13
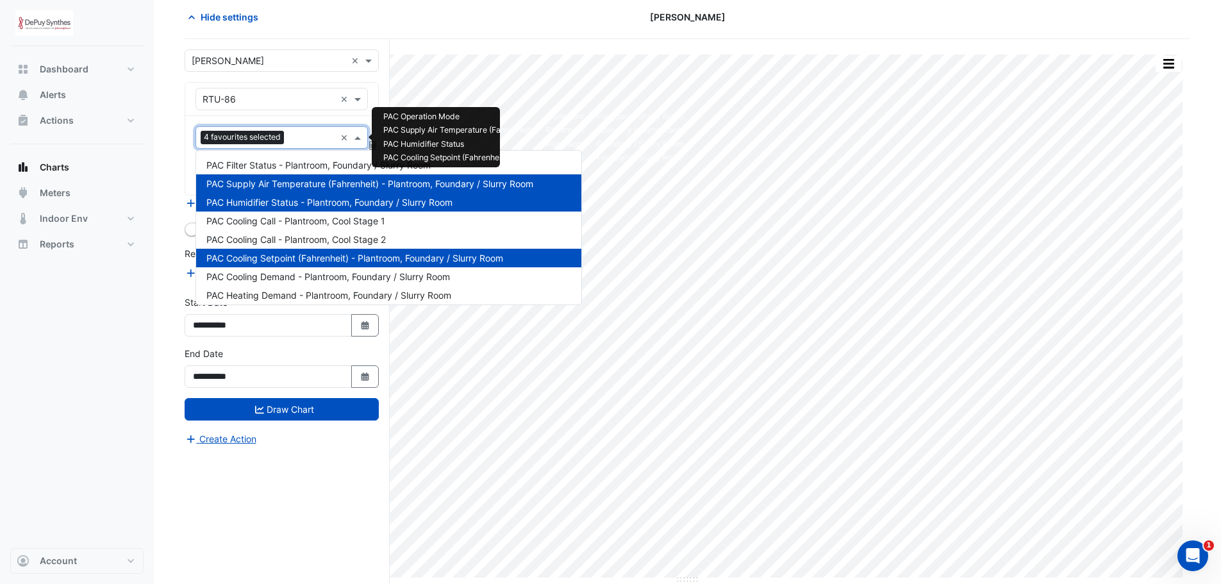
click at [337, 205] on span "PAC Humidifier Status - Plantroom, Foundary / Slurry Room" at bounding box center [329, 202] width 246 height 11
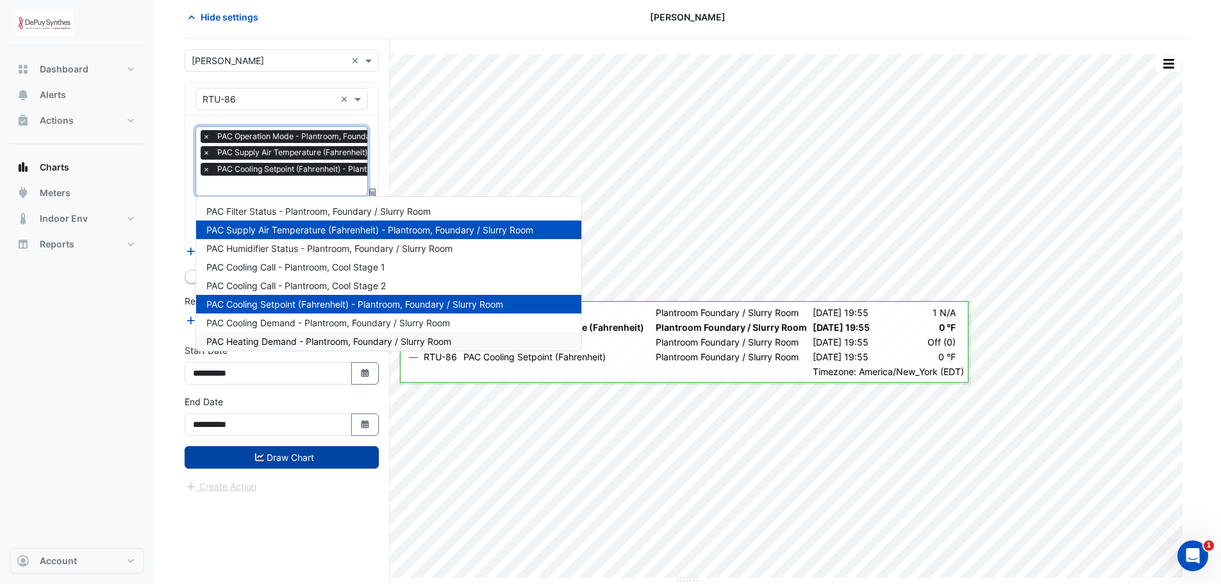
click at [280, 458] on button "Draw Chart" at bounding box center [282, 457] width 194 height 22
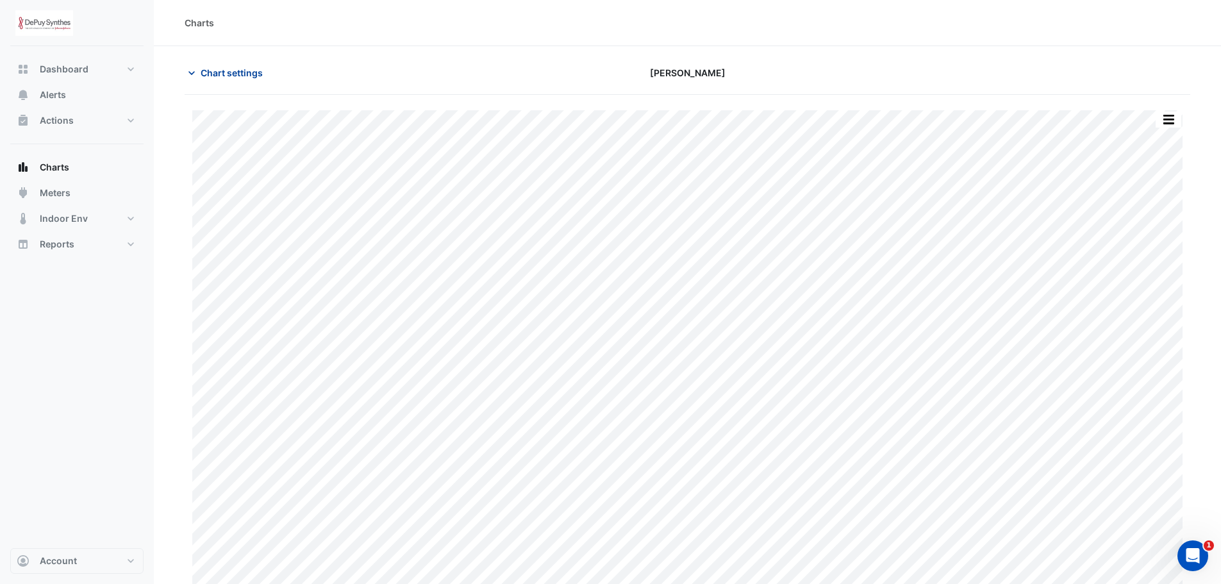
click at [240, 74] on span "Chart settings" at bounding box center [232, 72] width 62 height 13
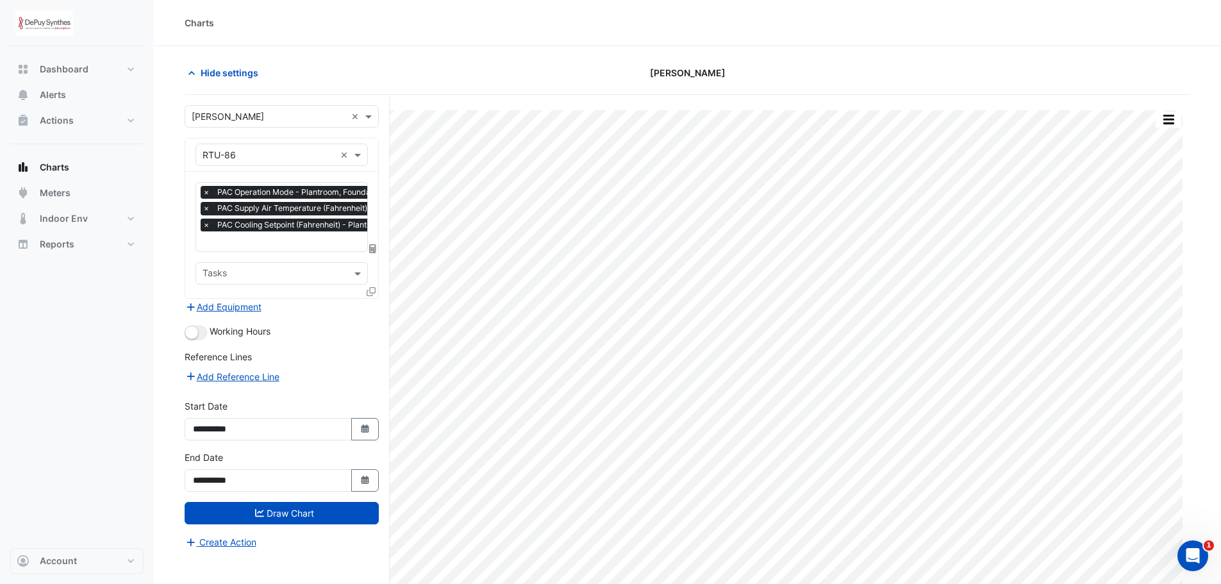
click at [210, 226] on span "×" at bounding box center [207, 225] width 12 height 13
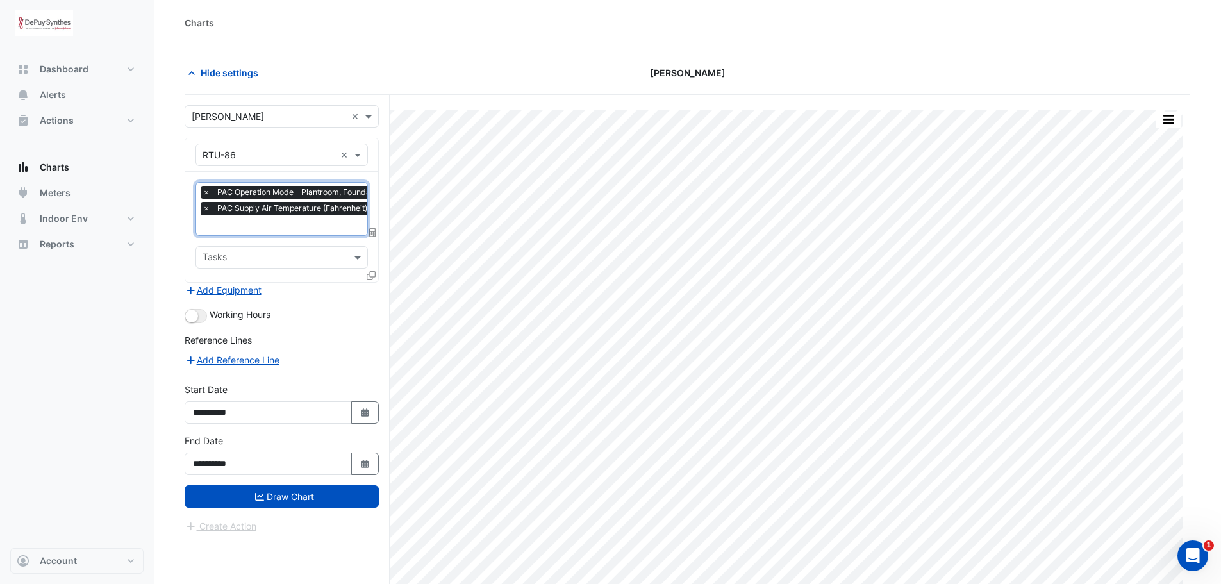
scroll to position [0, 6]
click at [198, 206] on span "×" at bounding box center [200, 208] width 12 height 13
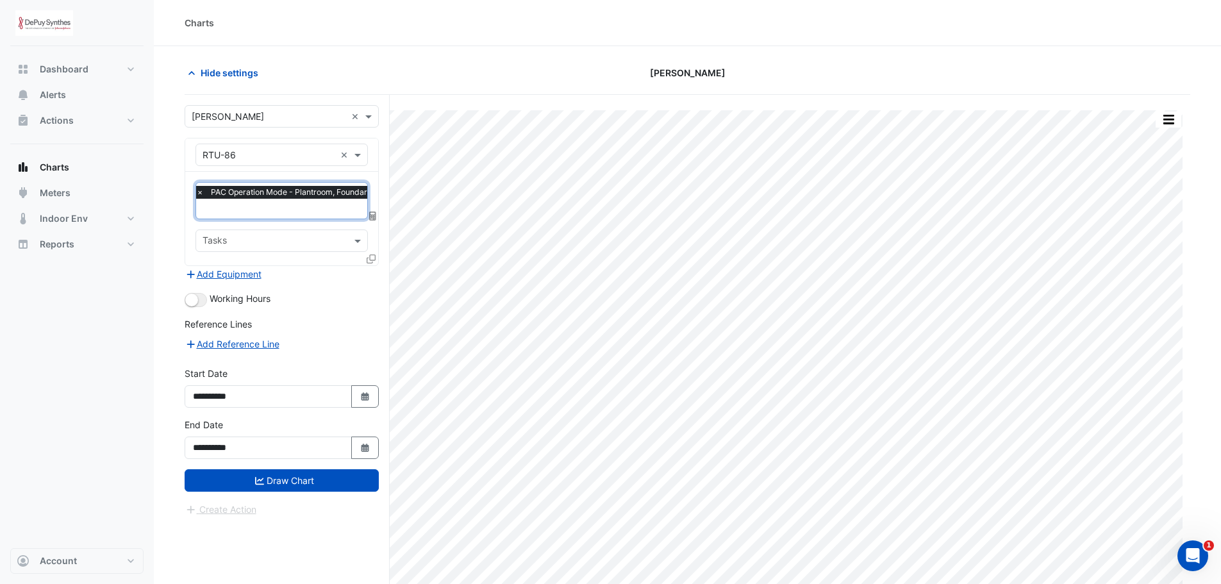
click at [199, 192] on span "×" at bounding box center [200, 192] width 12 height 13
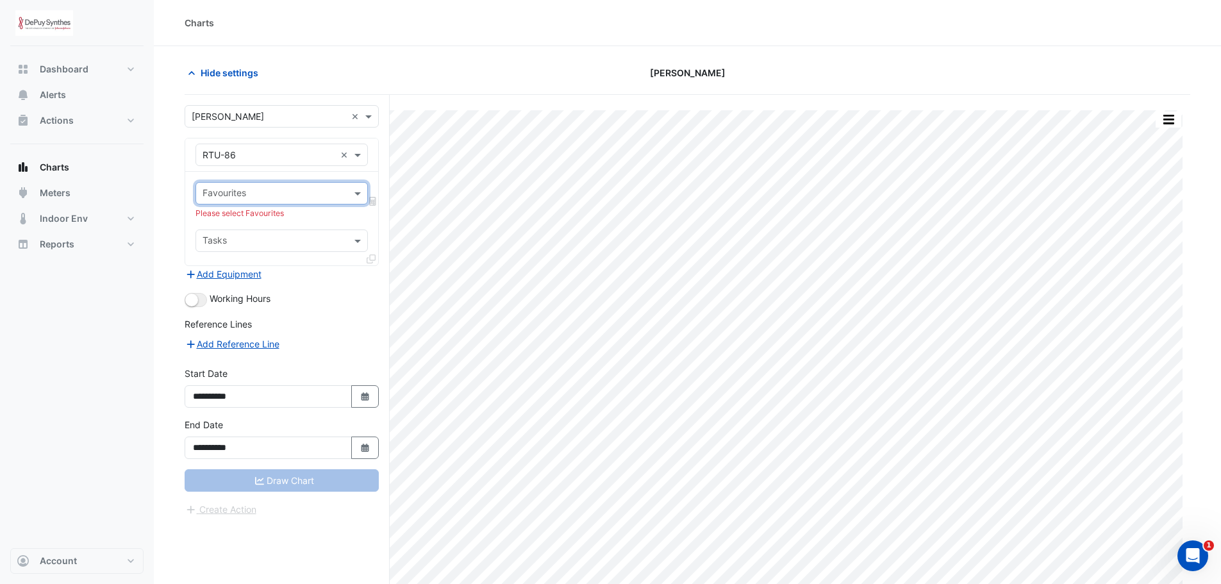
scroll to position [0, 0]
click at [348, 190] on div "Favourites" at bounding box center [282, 193] width 172 height 22
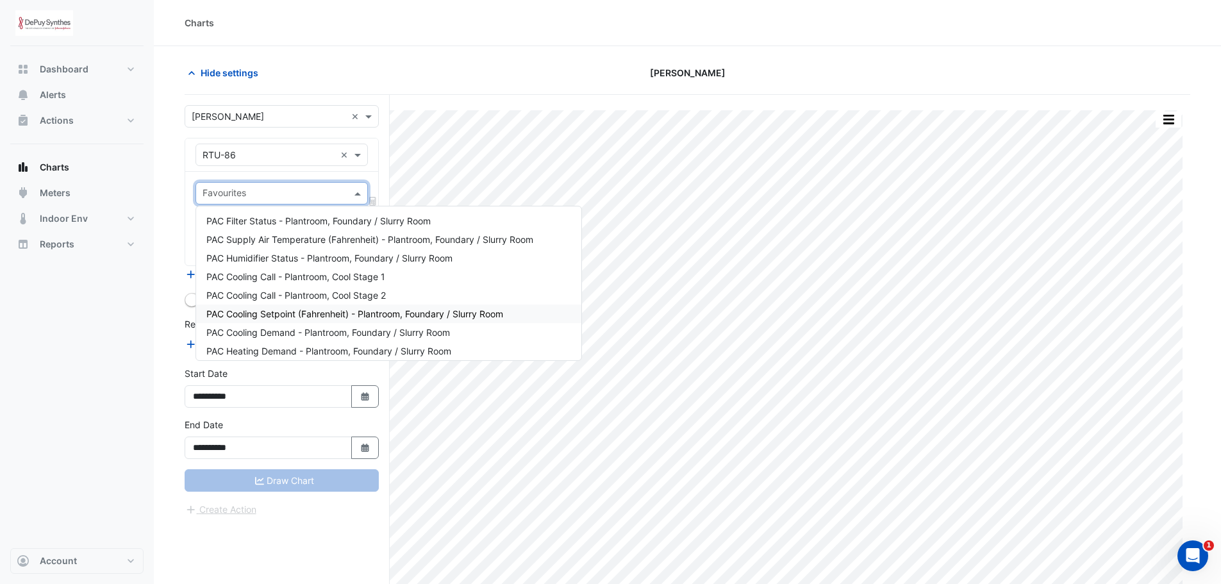
click at [449, 315] on span "PAC Cooling Setpoint (Fahrenheit) - Plantroom, Foundary / Slurry Room" at bounding box center [354, 313] width 297 height 11
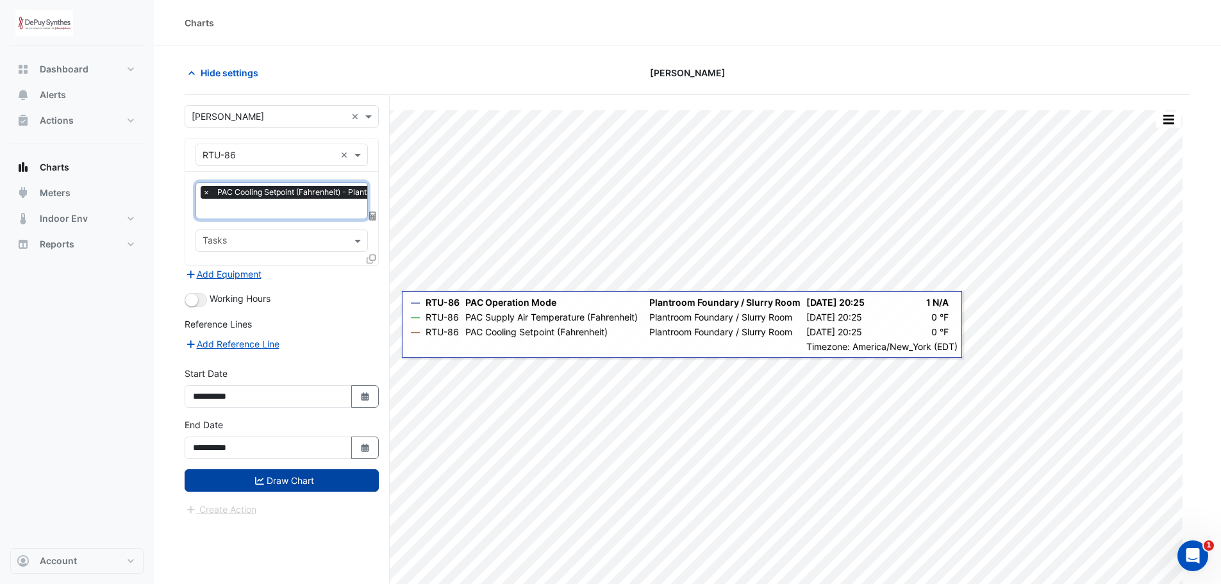
click at [285, 481] on button "Draw Chart" at bounding box center [282, 480] width 194 height 22
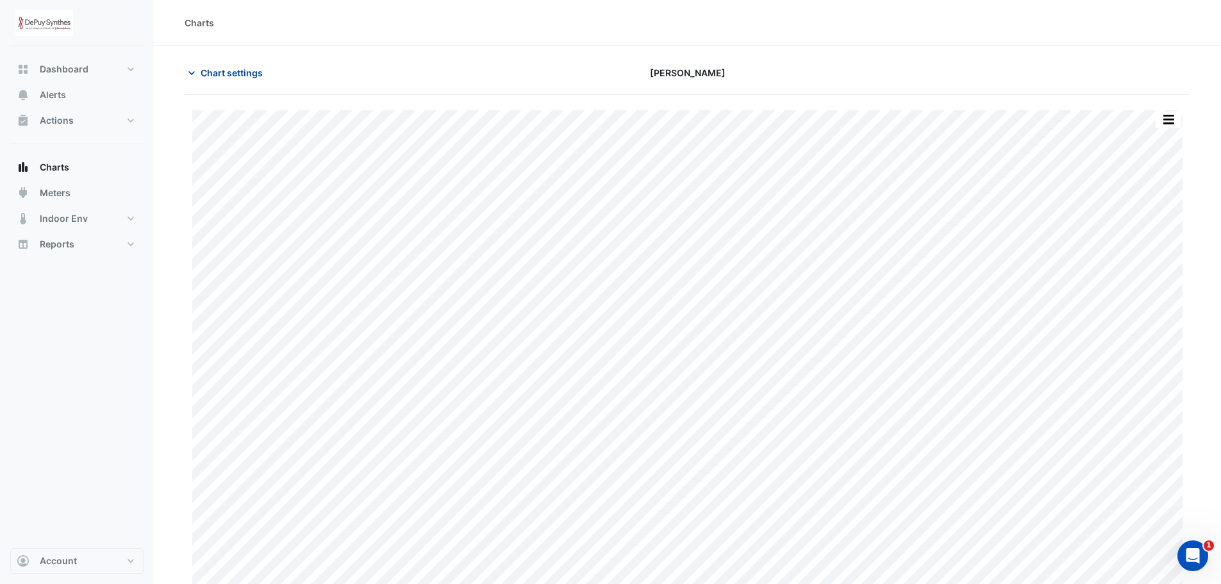
click at [253, 66] on span "Chart settings" at bounding box center [232, 72] width 62 height 13
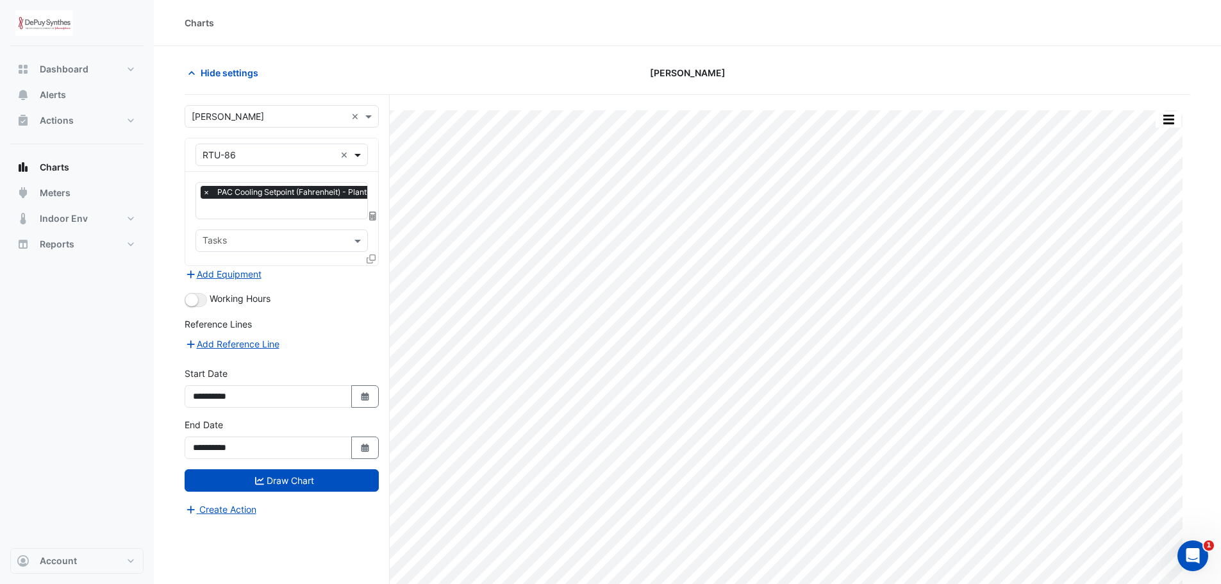
click at [356, 155] on span at bounding box center [359, 154] width 16 height 13
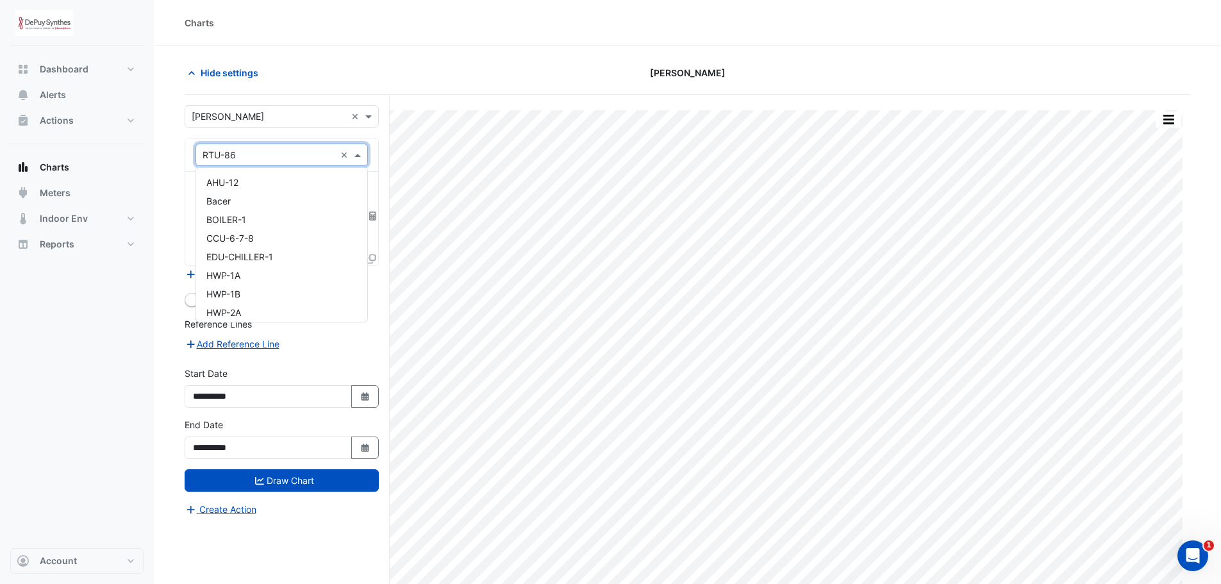
scroll to position [1604, 0]
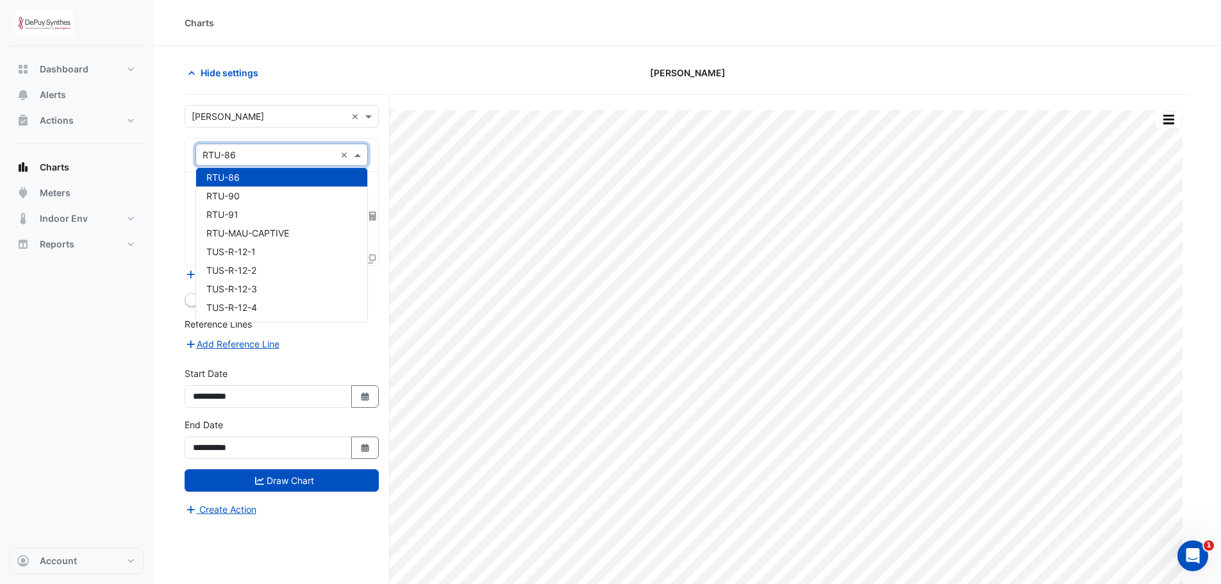
click at [356, 155] on span at bounding box center [359, 154] width 16 height 13
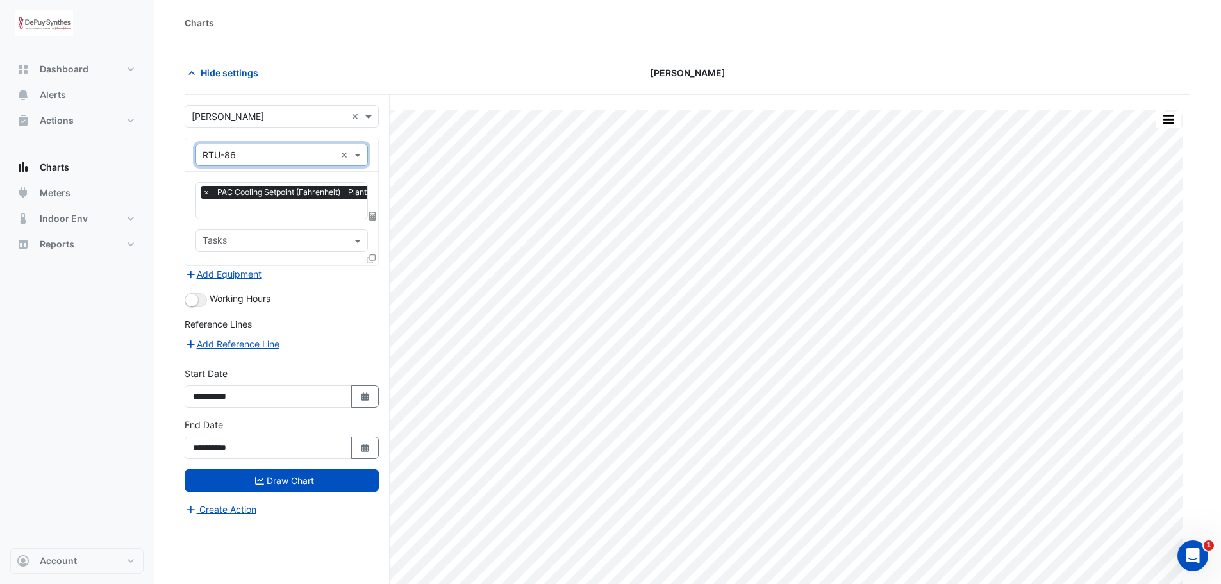
click at [325, 215] on input "text" at bounding box center [343, 209] width 281 height 13
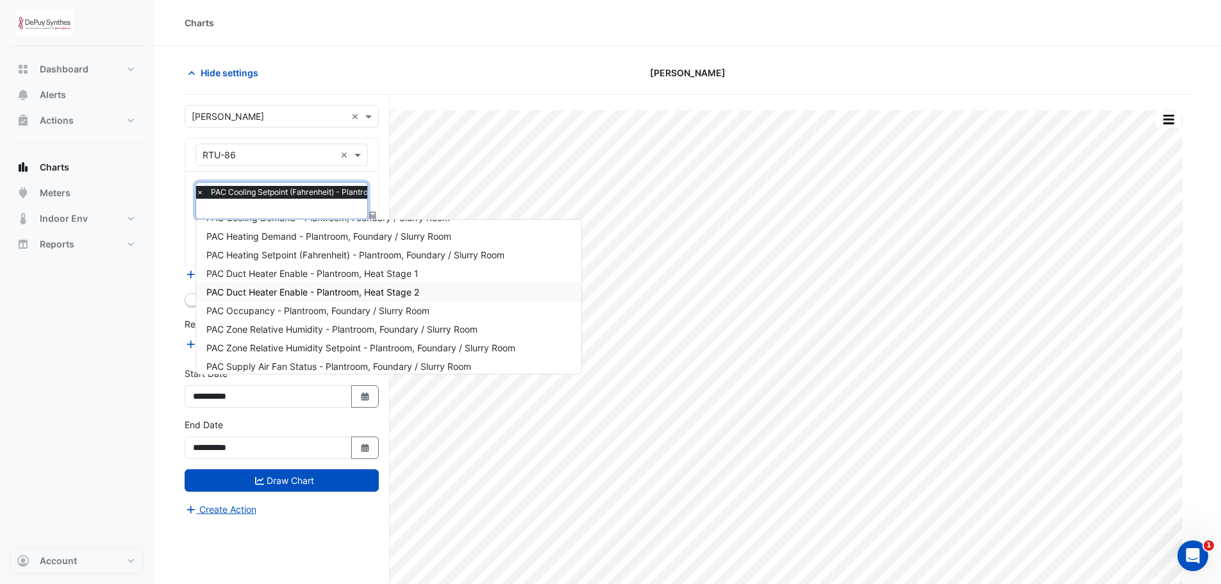
scroll to position [192, 0]
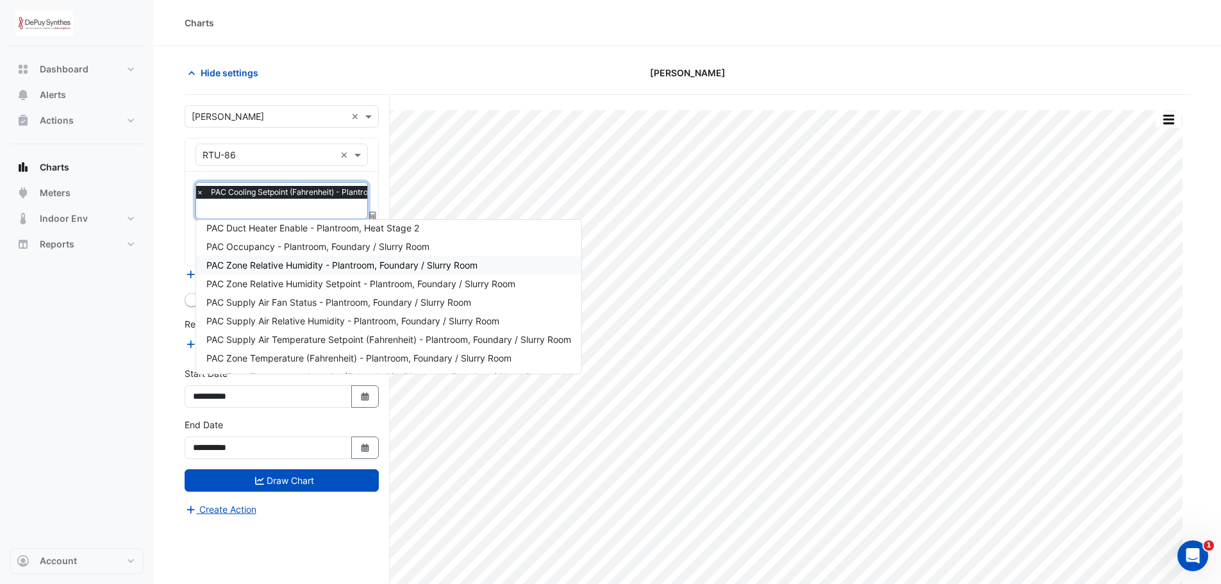
click at [478, 269] on span "PAC Zone Relative Humidity - Plantroom, Foundary / Slurry Room" at bounding box center [341, 265] width 271 height 11
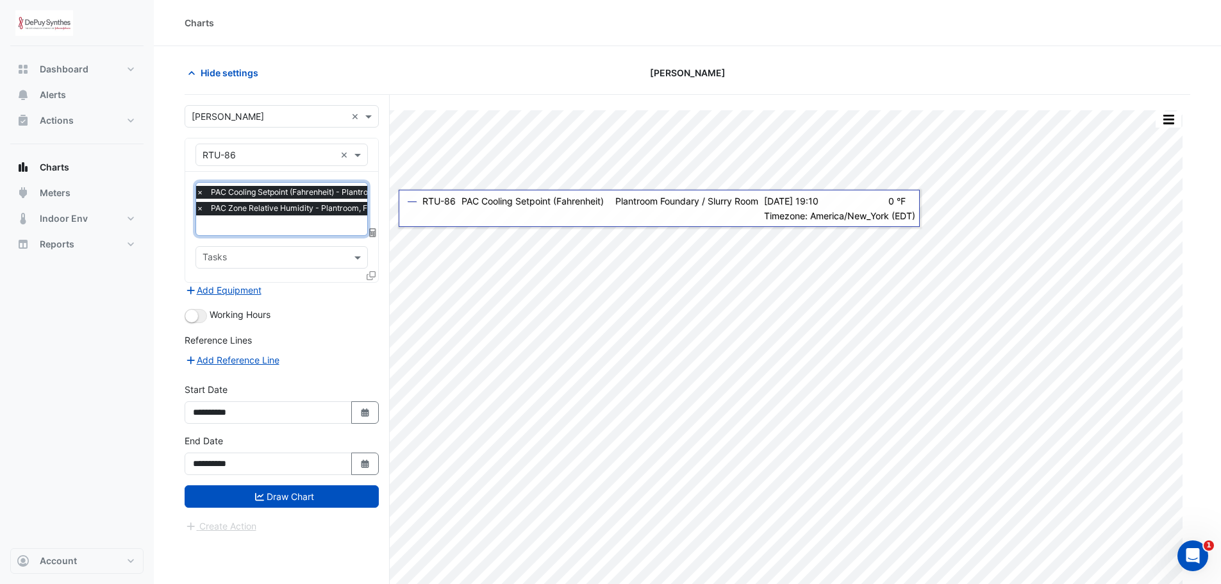
click at [357, 225] on input "text" at bounding box center [336, 226] width 281 height 13
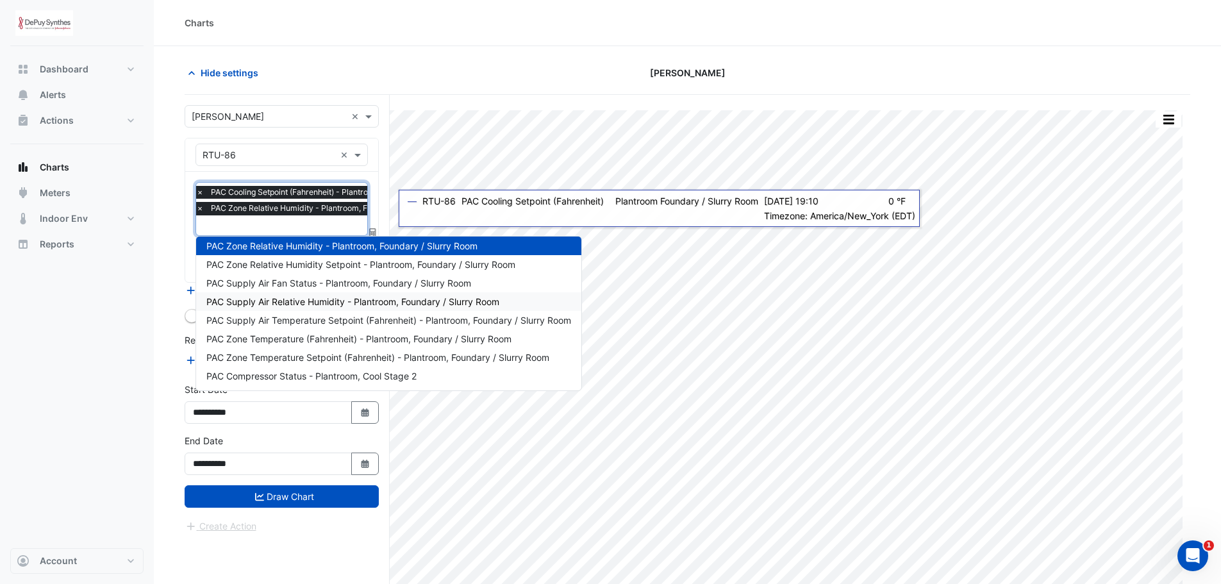
scroll to position [265, 0]
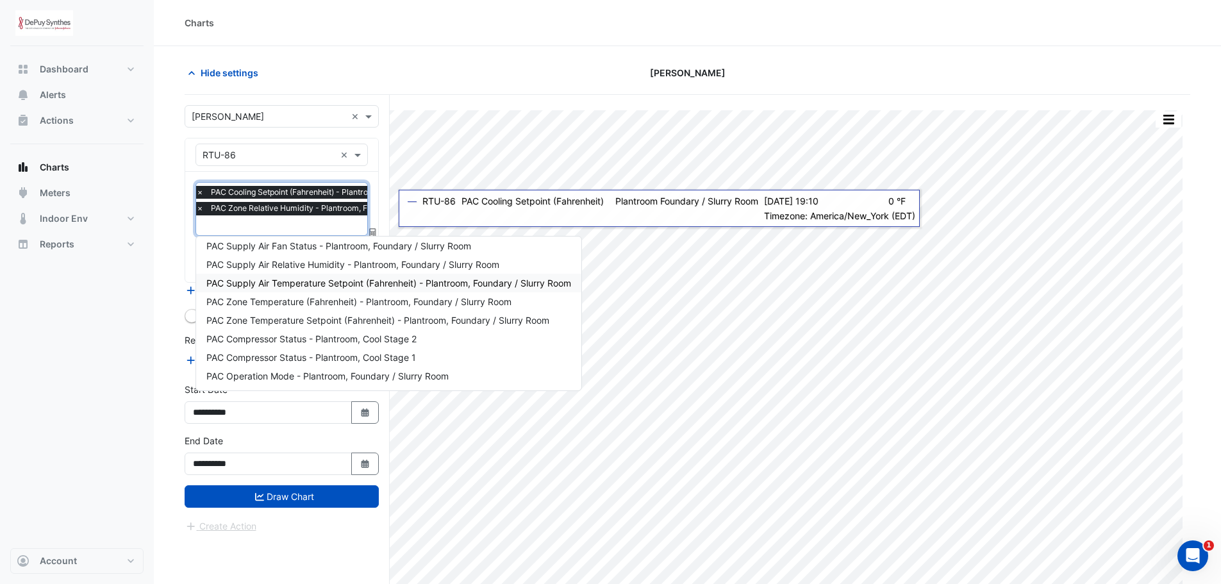
click at [310, 284] on span "PAC Supply Air Temperature Setpoint (Fahrenheit) - Plantroom, Foundary / Slurry…" at bounding box center [388, 283] width 365 height 11
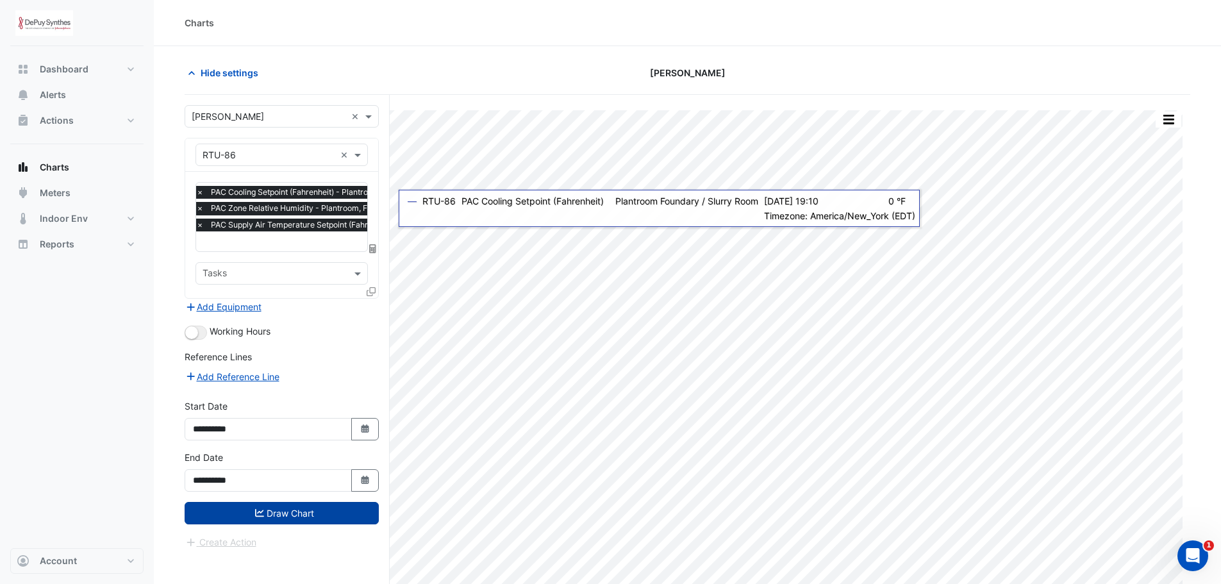
click at [278, 505] on button "Draw Chart" at bounding box center [282, 513] width 194 height 22
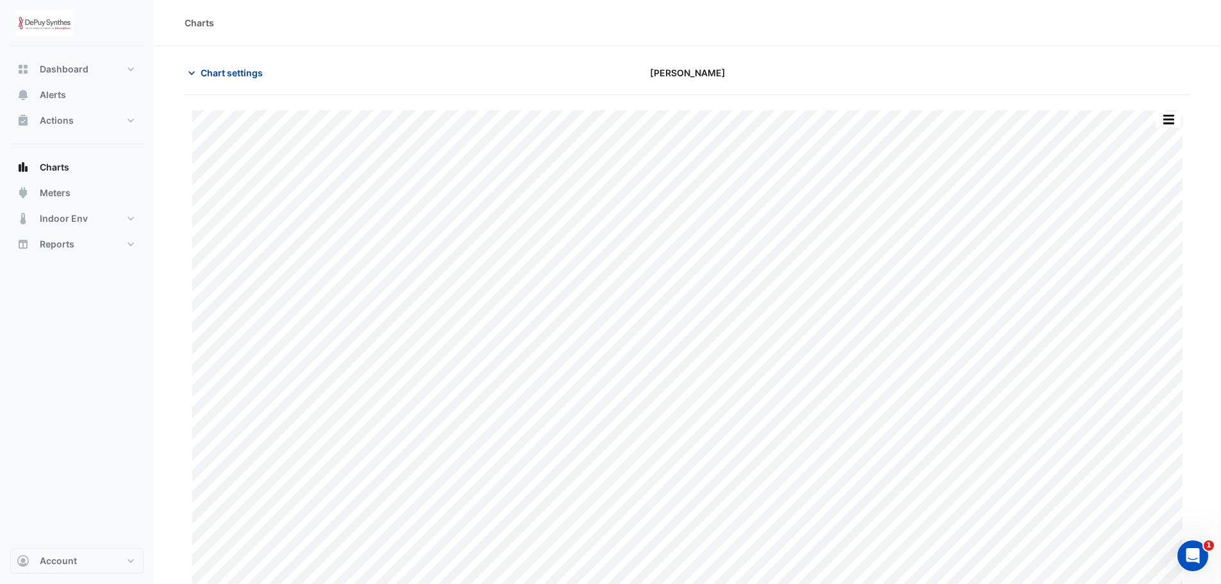
click at [248, 73] on span "Chart settings" at bounding box center [232, 72] width 62 height 13
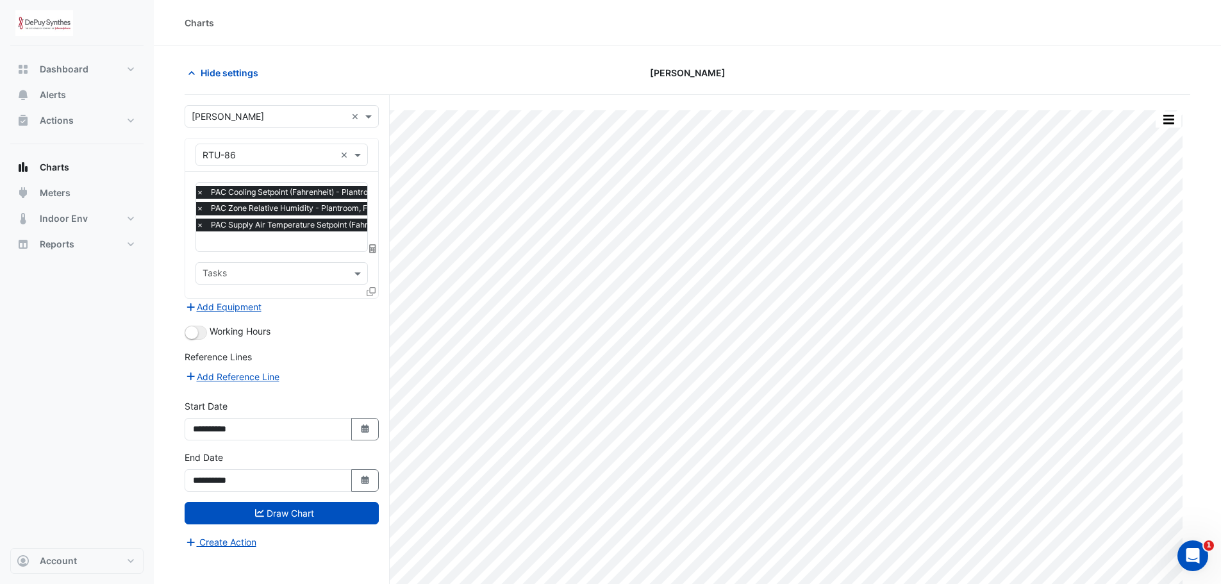
click at [253, 240] on input "text" at bounding box center [366, 242] width 340 height 13
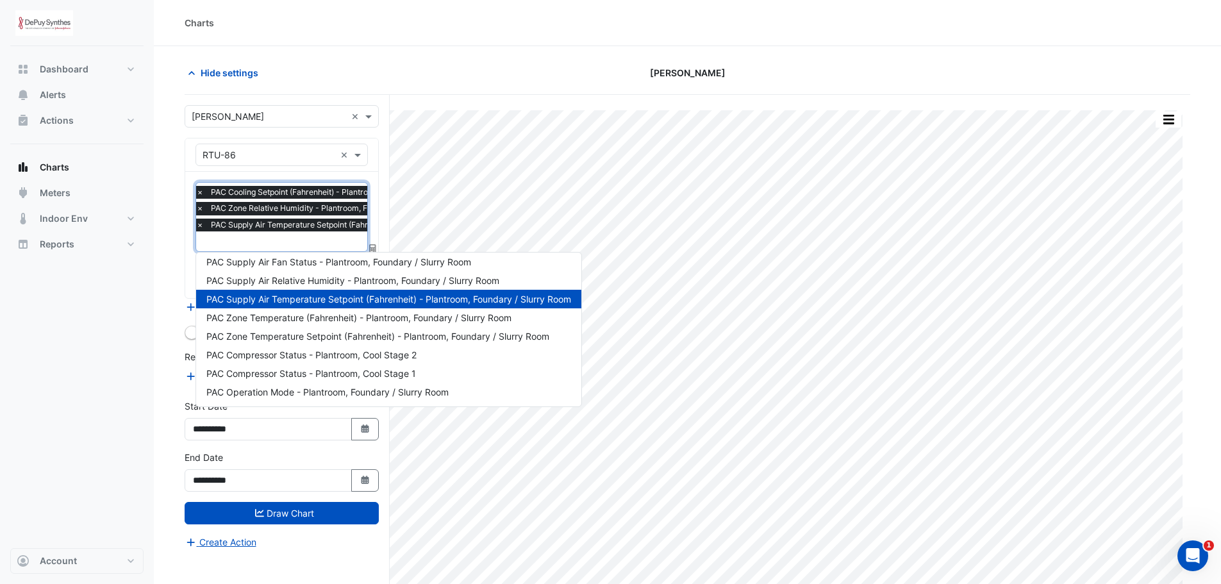
scroll to position [9, 0]
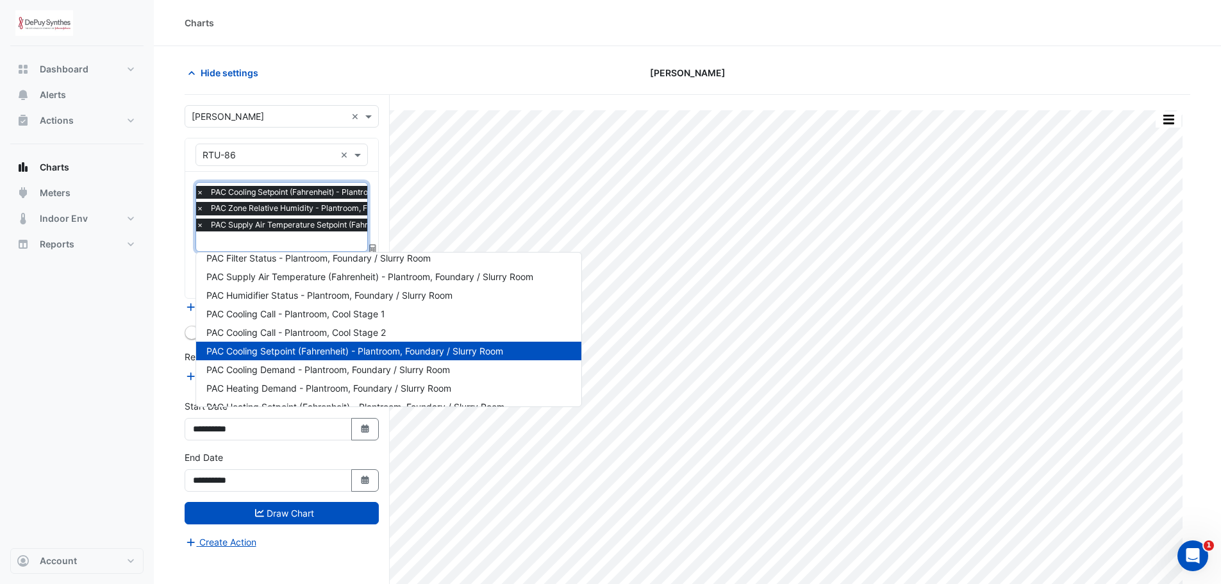
click at [232, 349] on span "PAC Cooling Setpoint (Fahrenheit) - Plantroom, Foundary / Slurry Room" at bounding box center [354, 351] width 297 height 11
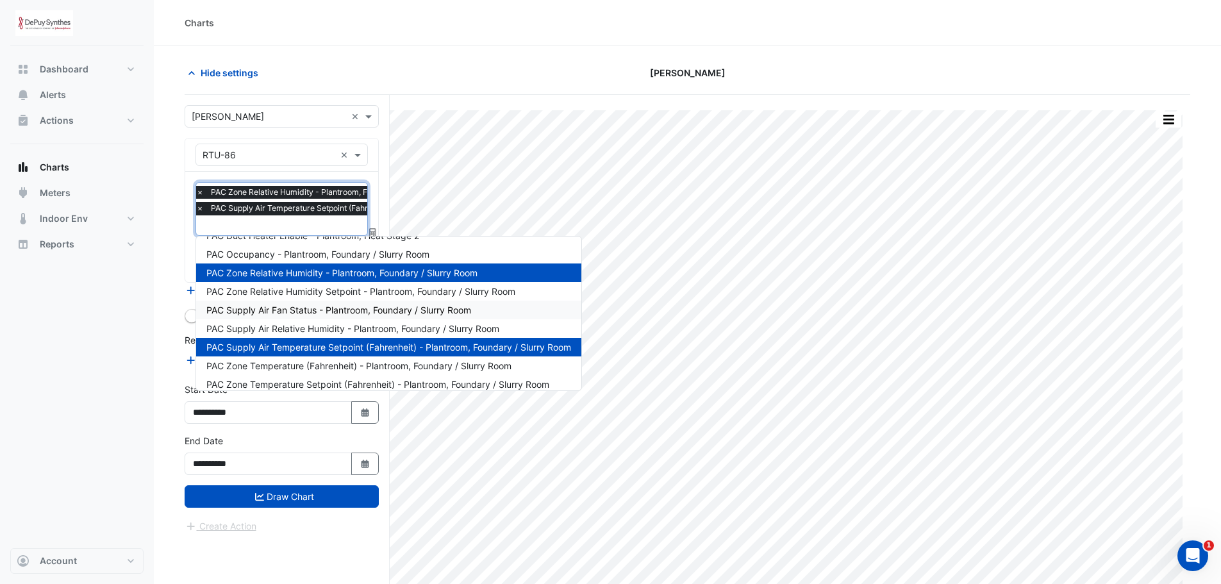
scroll to position [265, 0]
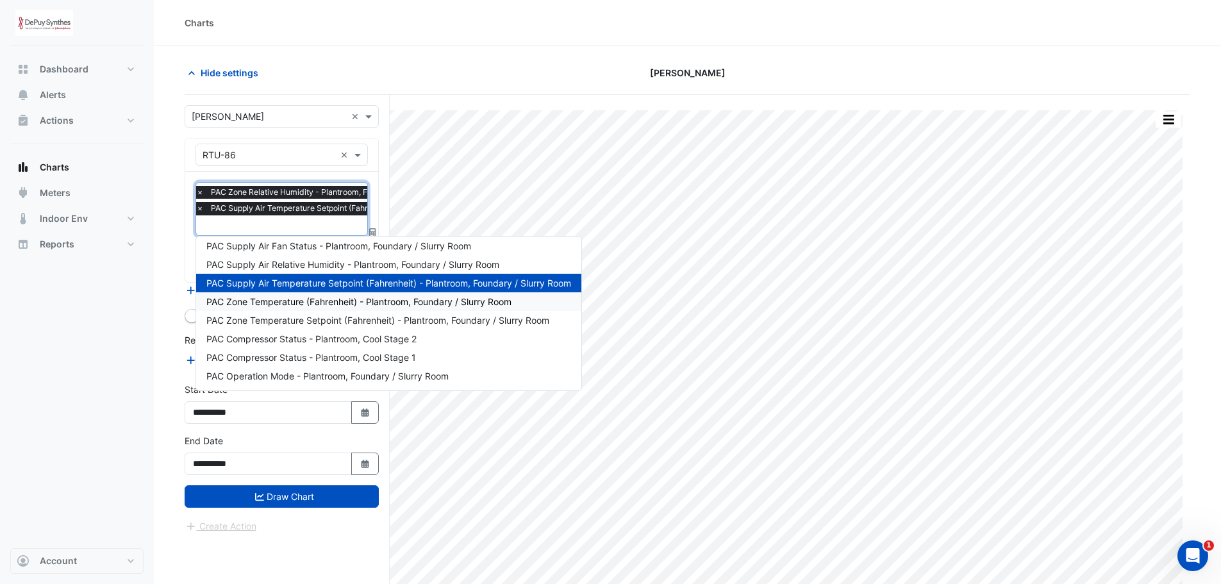
click at [344, 303] on span "PAC Zone Temperature (Fahrenheit) - Plantroom, Foundary / Slurry Room" at bounding box center [358, 301] width 305 height 11
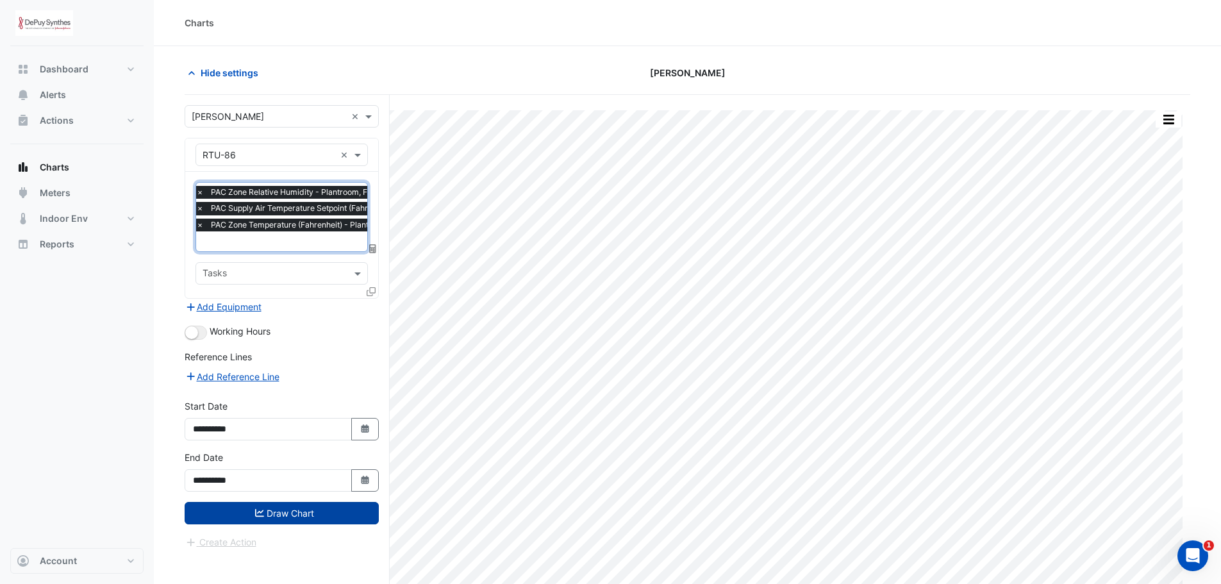
click at [294, 516] on button "Draw Chart" at bounding box center [282, 513] width 194 height 22
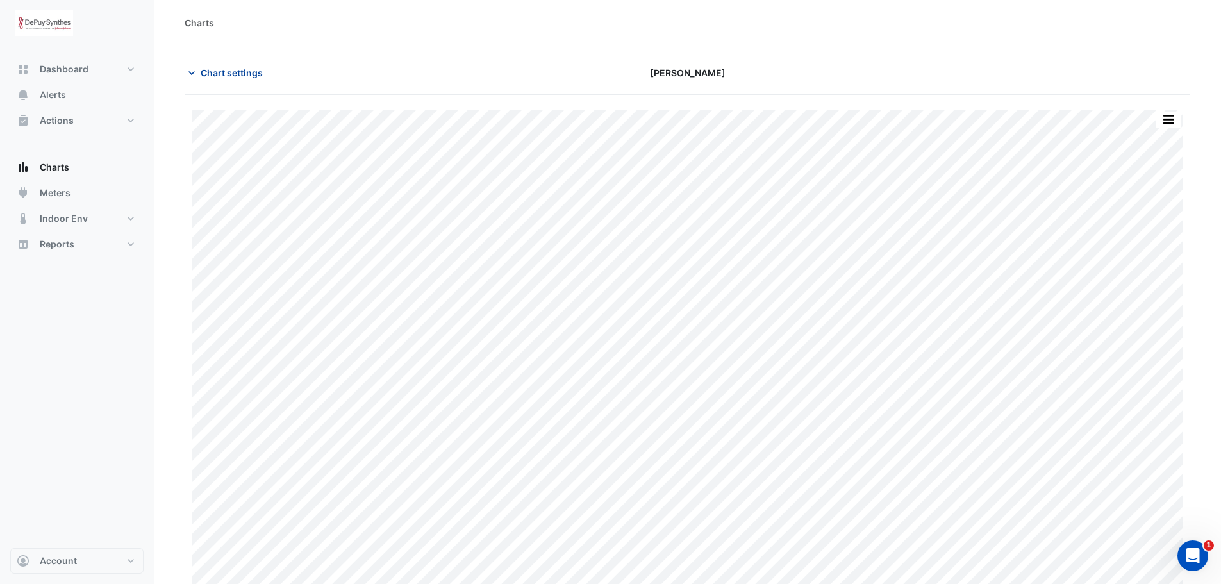
click at [251, 62] on button "Chart settings" at bounding box center [228, 73] width 87 height 22
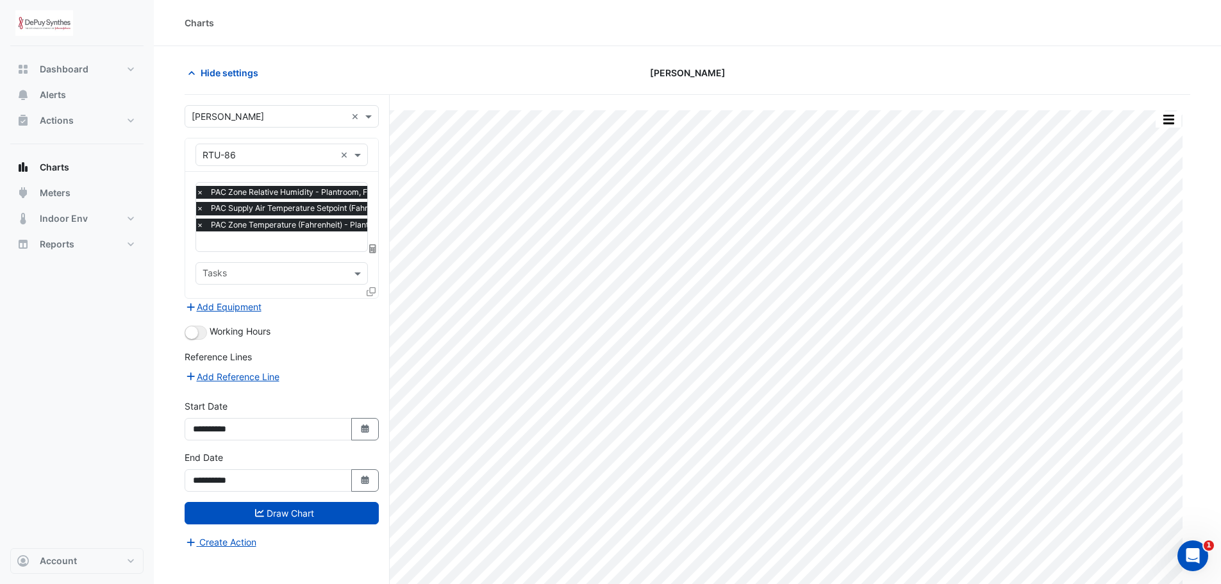
click at [292, 247] on input "text" at bounding box center [366, 242] width 340 height 13
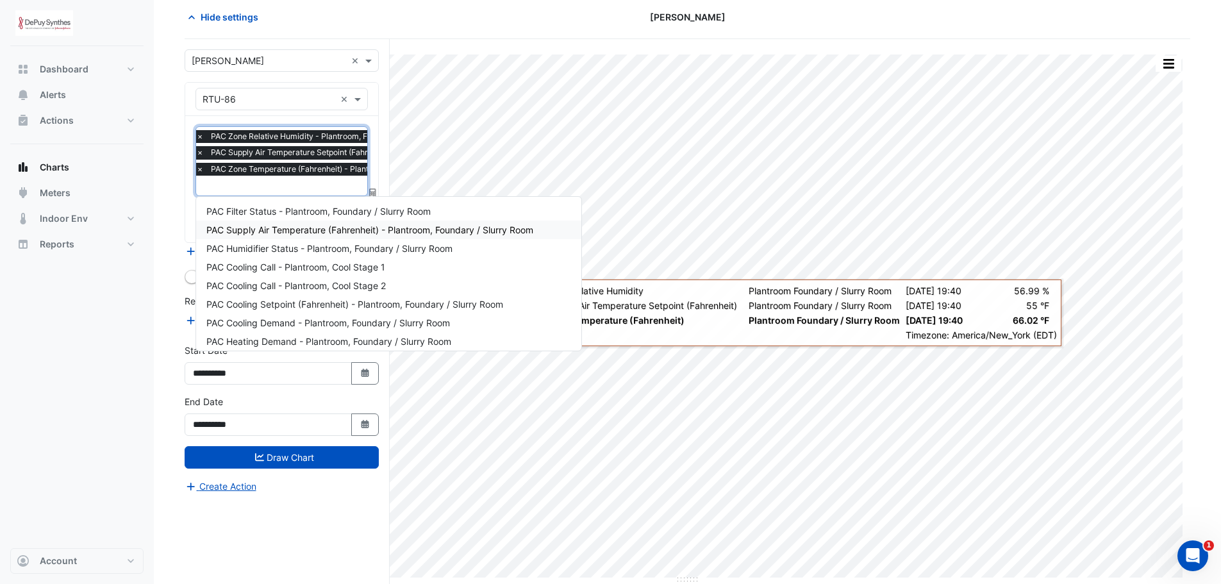
click at [455, 233] on span "PAC Supply Air Temperature (Fahrenheit) - Plantroom, Foundary / Slurry Room" at bounding box center [369, 229] width 327 height 11
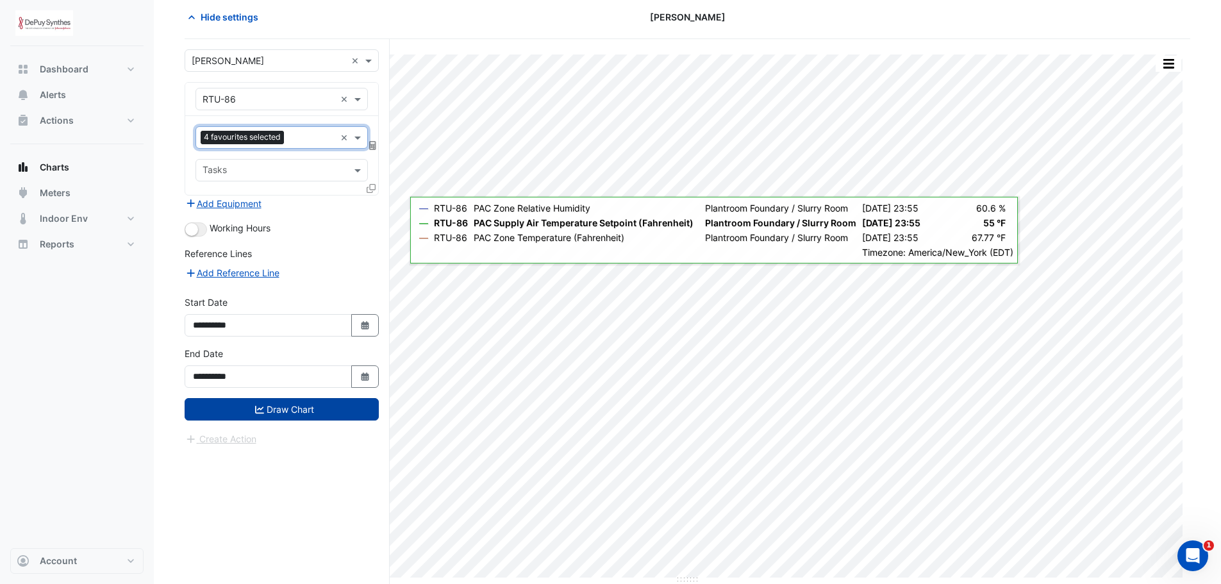
click at [312, 414] on button "Draw Chart" at bounding box center [282, 409] width 194 height 22
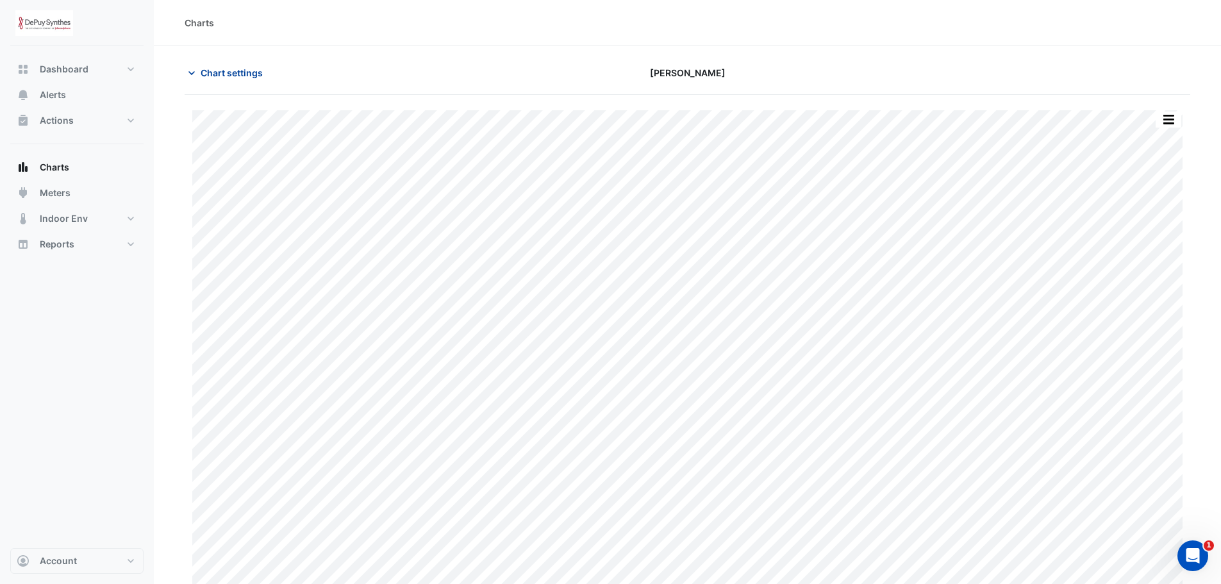
click at [247, 75] on span "Chart settings" at bounding box center [232, 72] width 62 height 13
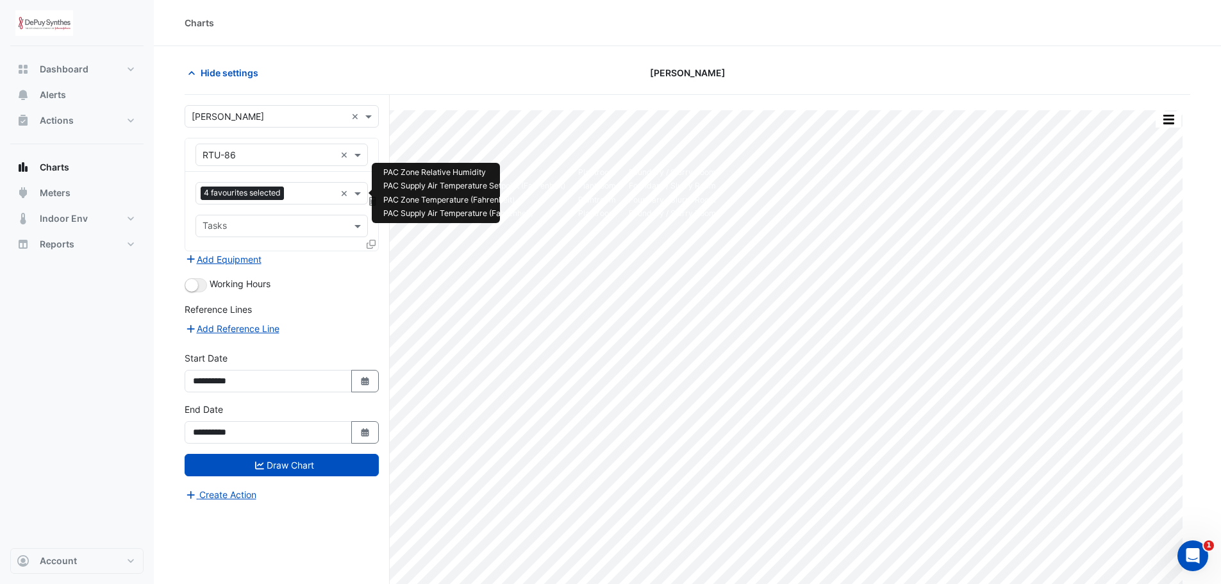
click at [312, 194] on input "text" at bounding box center [312, 194] width 46 height 13
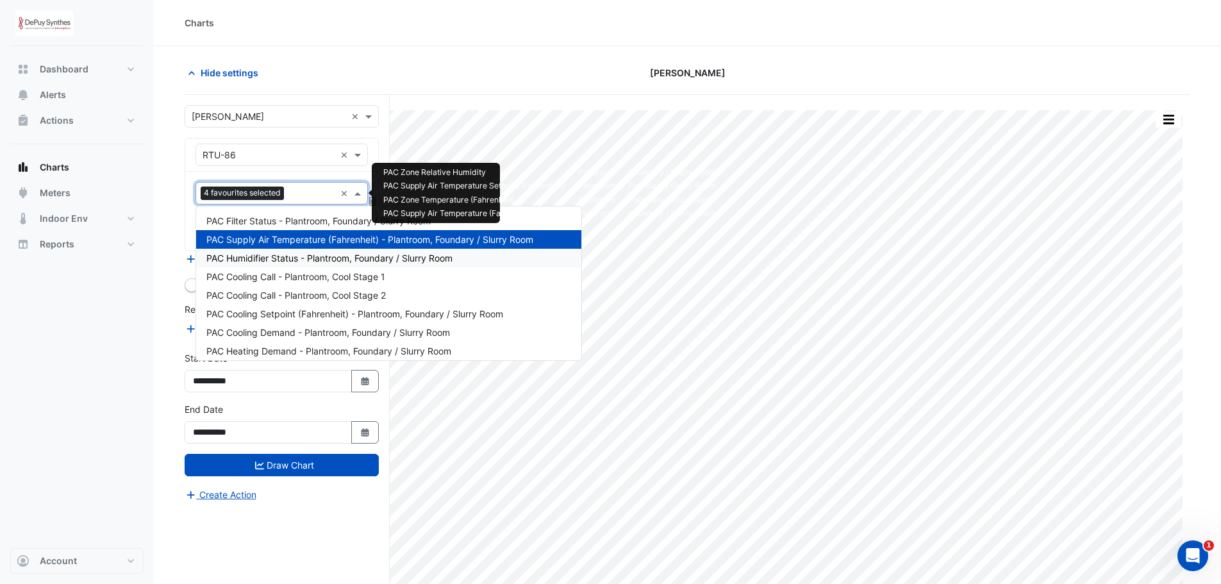
click at [291, 260] on span "PAC Humidifier Status - Plantroom, Foundary / Slurry Room" at bounding box center [329, 258] width 246 height 11
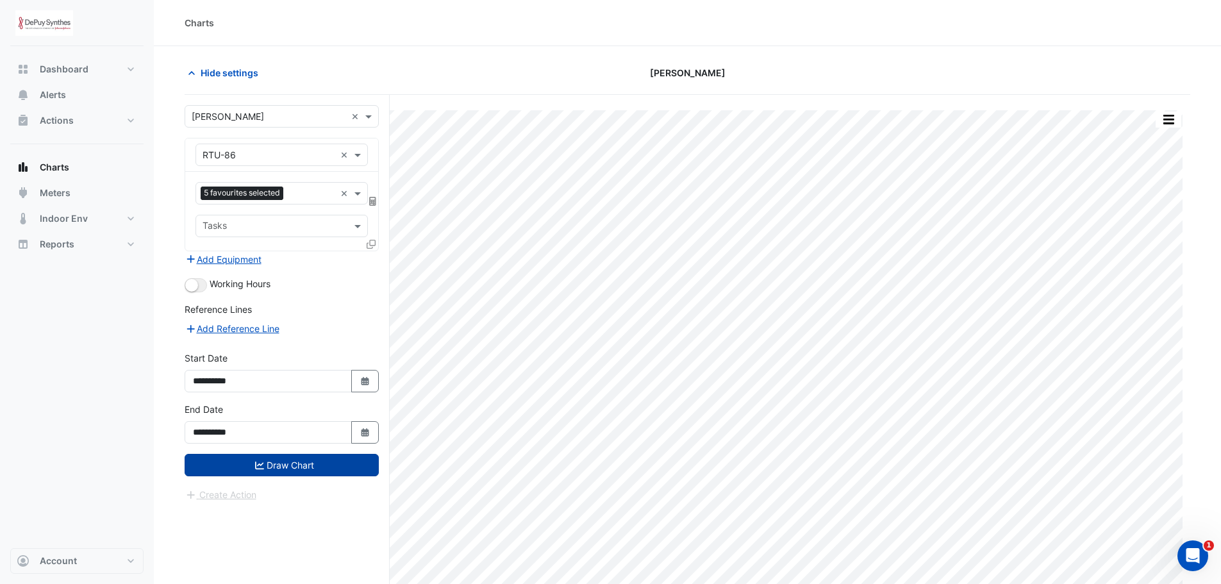
click at [287, 465] on button "Draw Chart" at bounding box center [282, 465] width 194 height 22
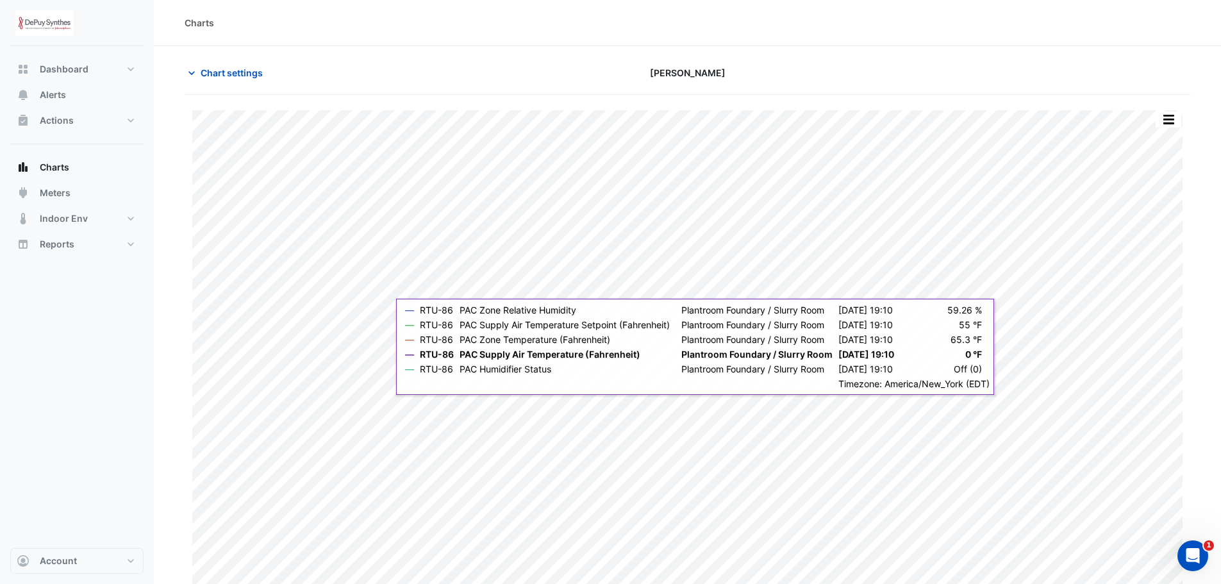
scroll to position [56, 0]
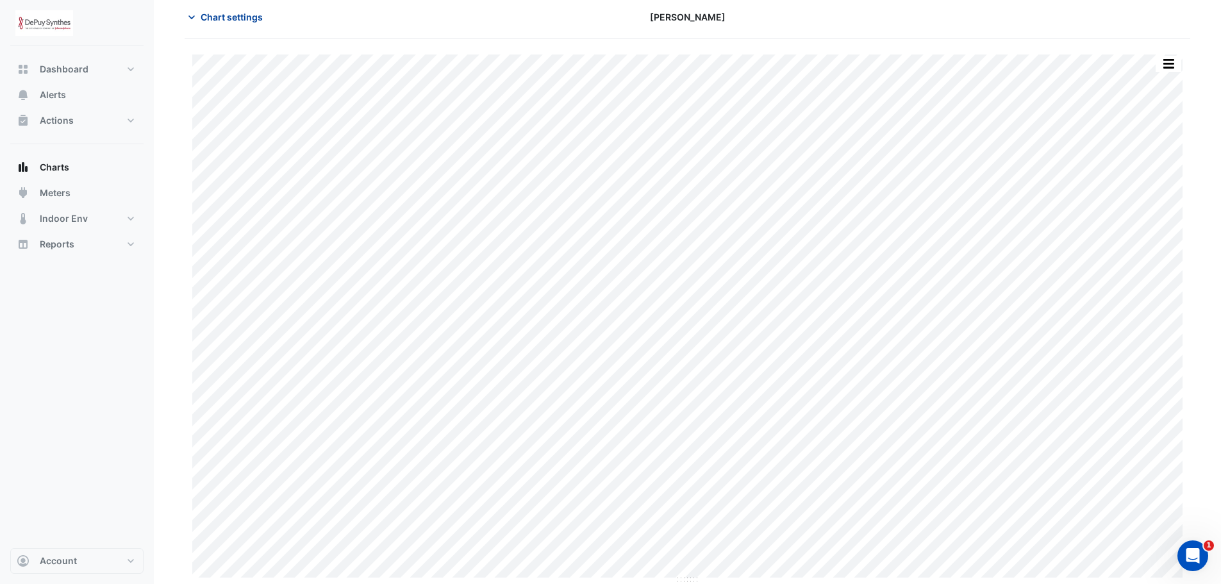
click at [208, 19] on span "Chart settings" at bounding box center [232, 16] width 62 height 13
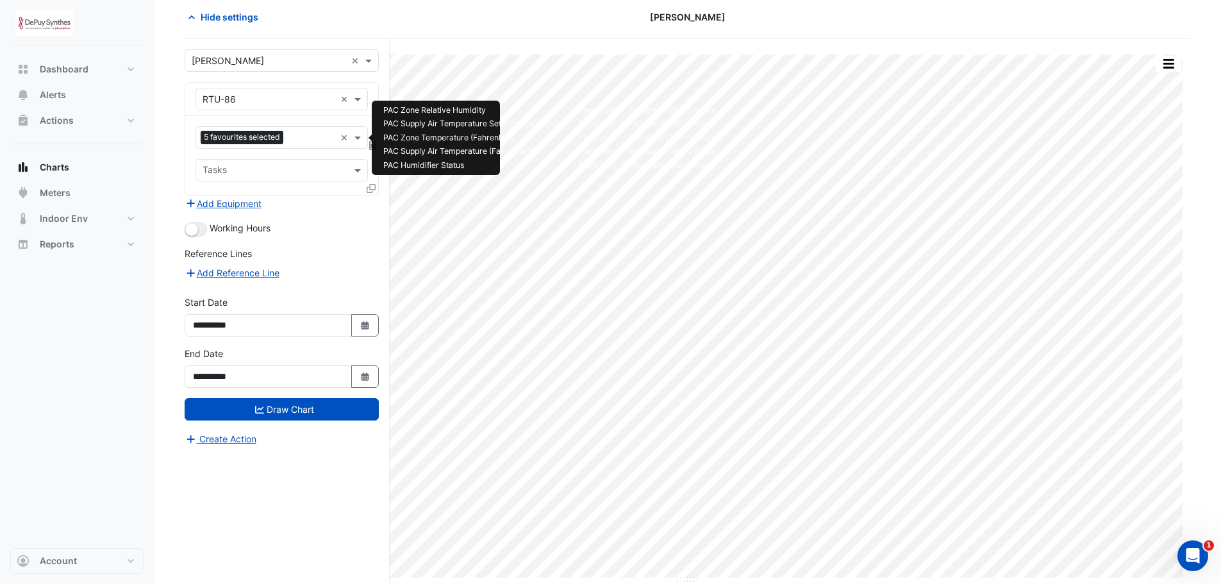
click at [315, 133] on input "text" at bounding box center [312, 138] width 47 height 13
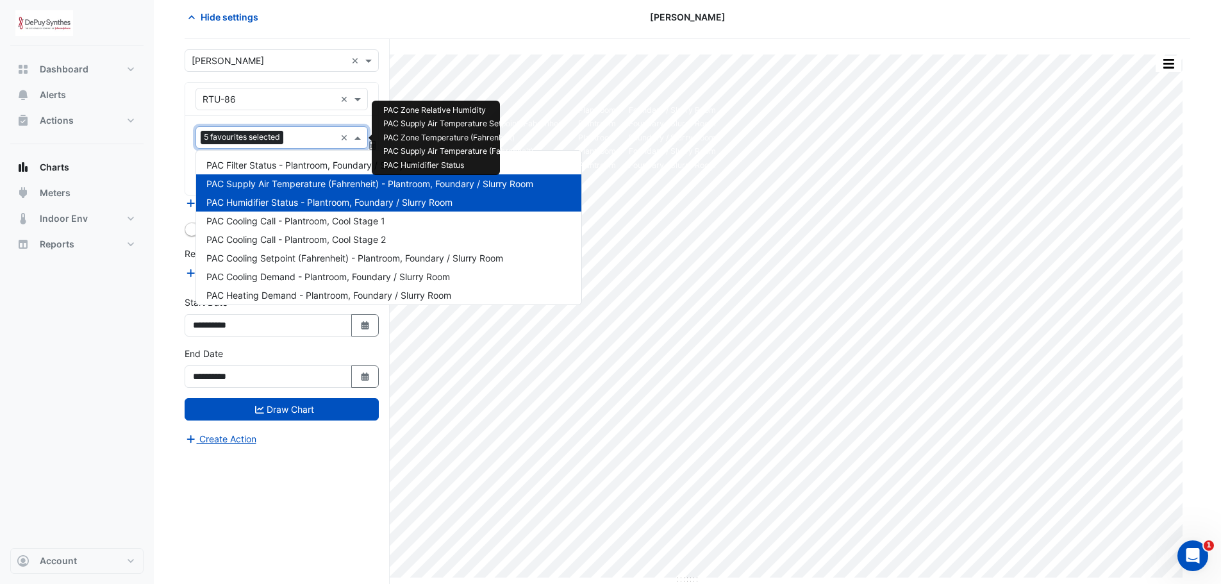
click at [440, 201] on span "PAC Humidifier Status - Plantroom, Foundary / Slurry Room" at bounding box center [329, 202] width 246 height 11
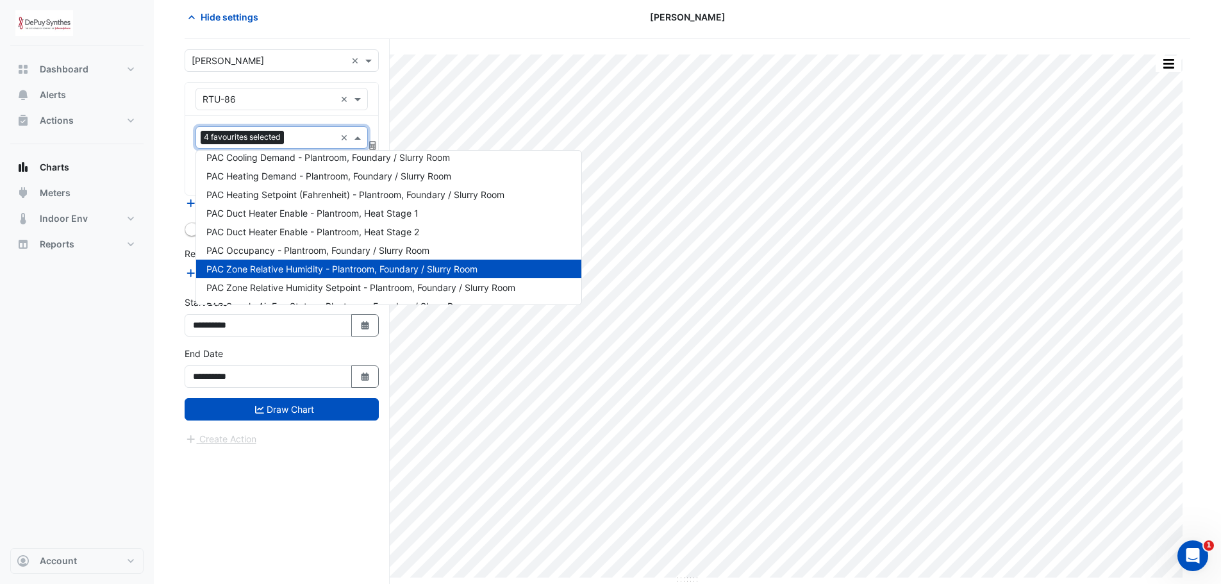
scroll to position [128, 0]
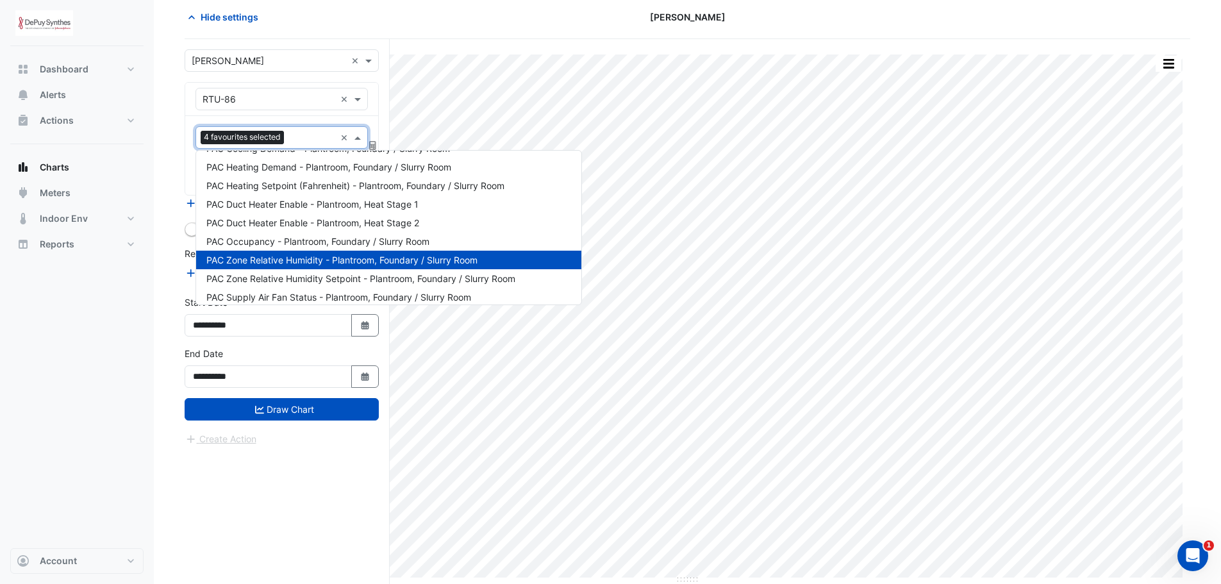
click at [428, 258] on span "PAC Zone Relative Humidity - Plantroom, Foundary / Slurry Room" at bounding box center [341, 260] width 271 height 11
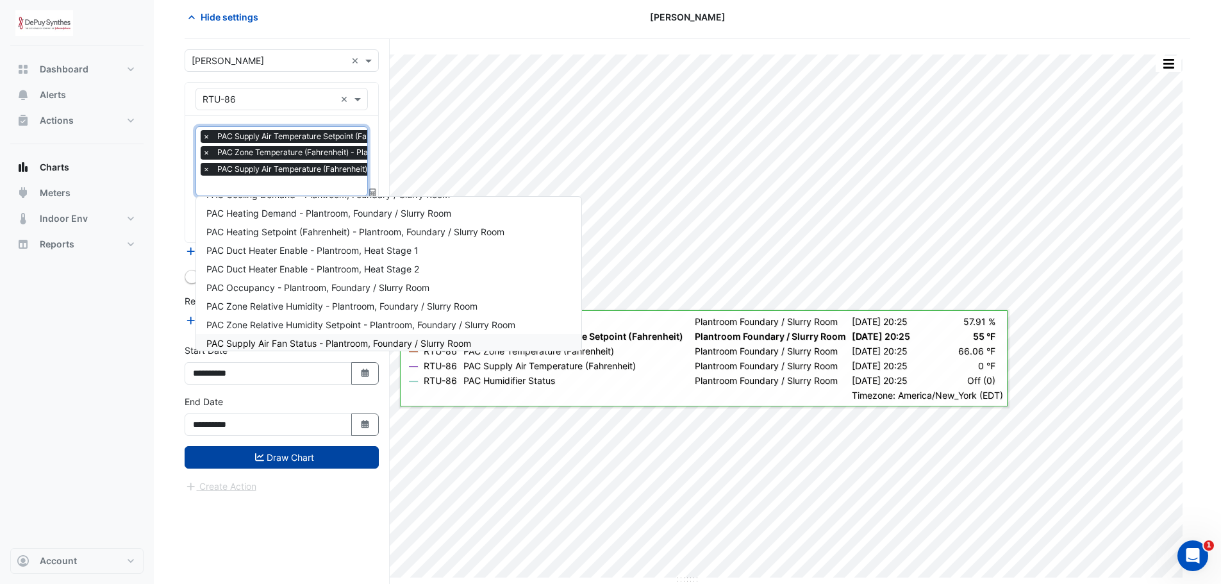
click at [322, 461] on button "Draw Chart" at bounding box center [282, 457] width 194 height 22
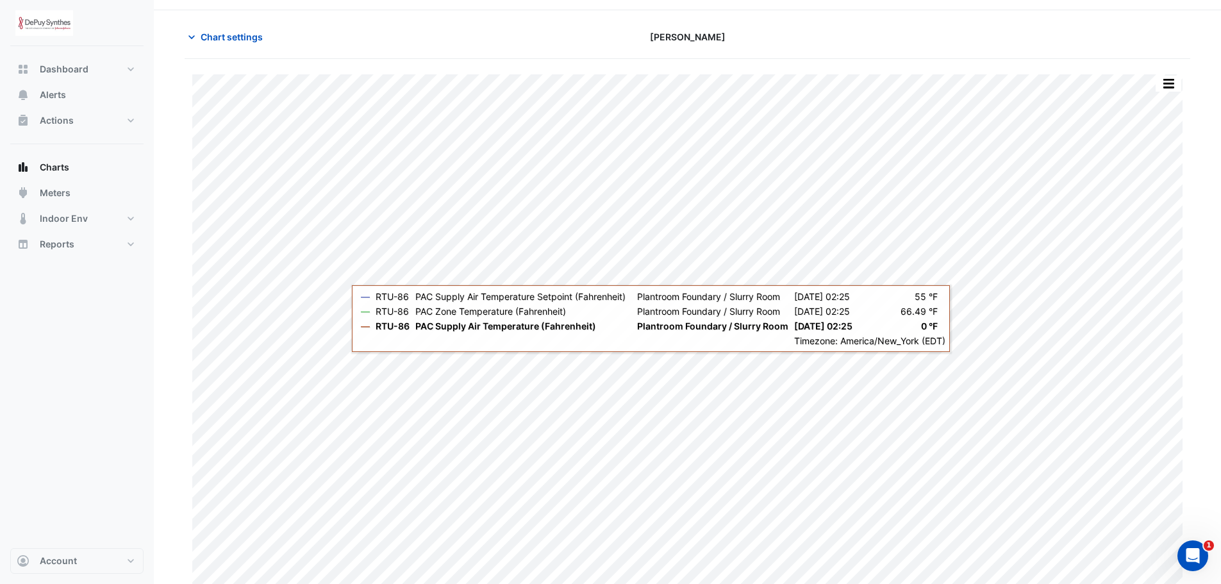
scroll to position [56, 0]
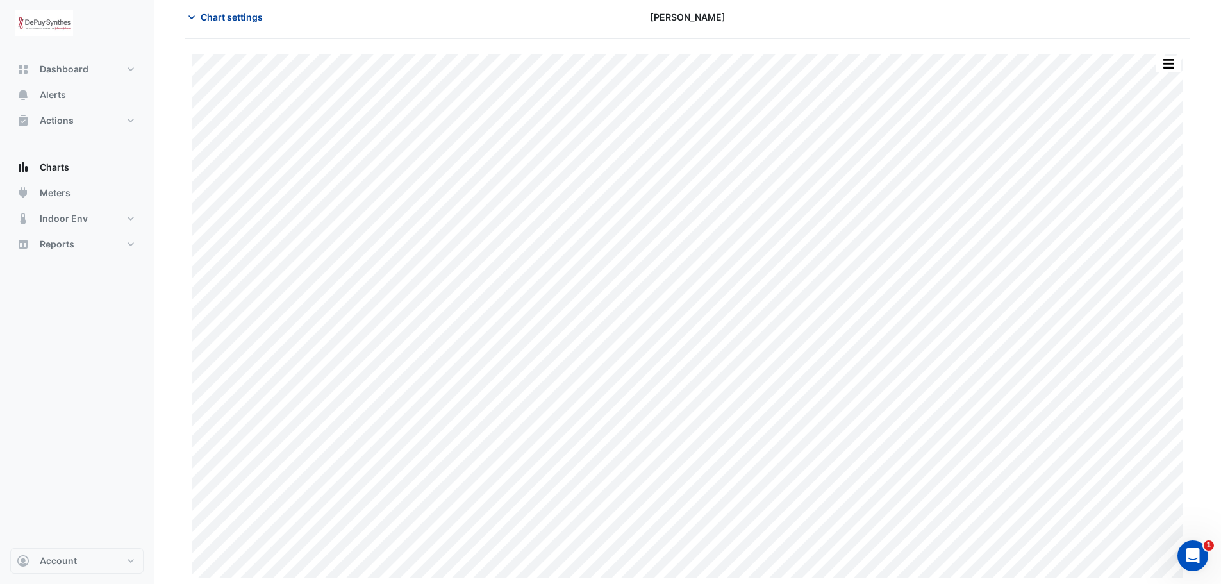
click at [226, 20] on span "Chart settings" at bounding box center [232, 16] width 62 height 13
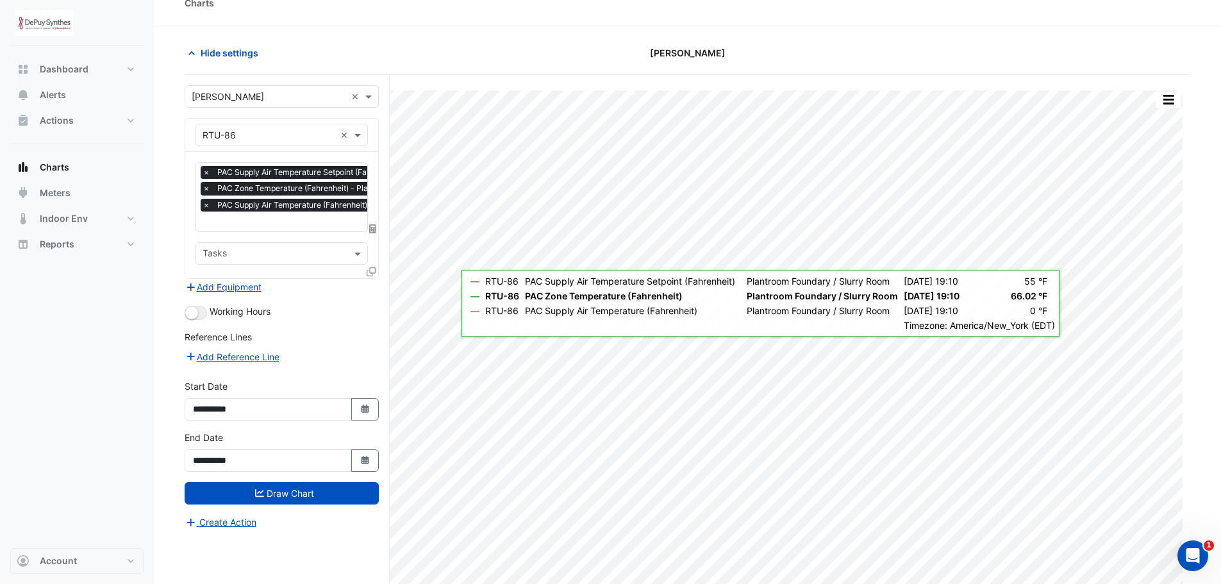
scroll to position [0, 0]
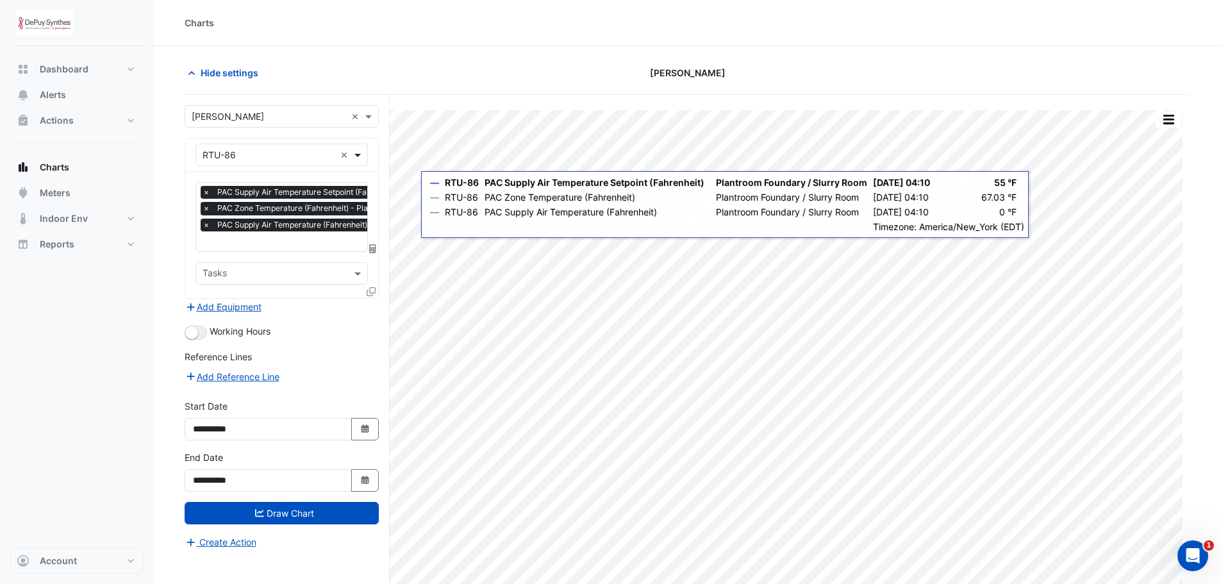
click at [354, 159] on span at bounding box center [359, 154] width 16 height 13
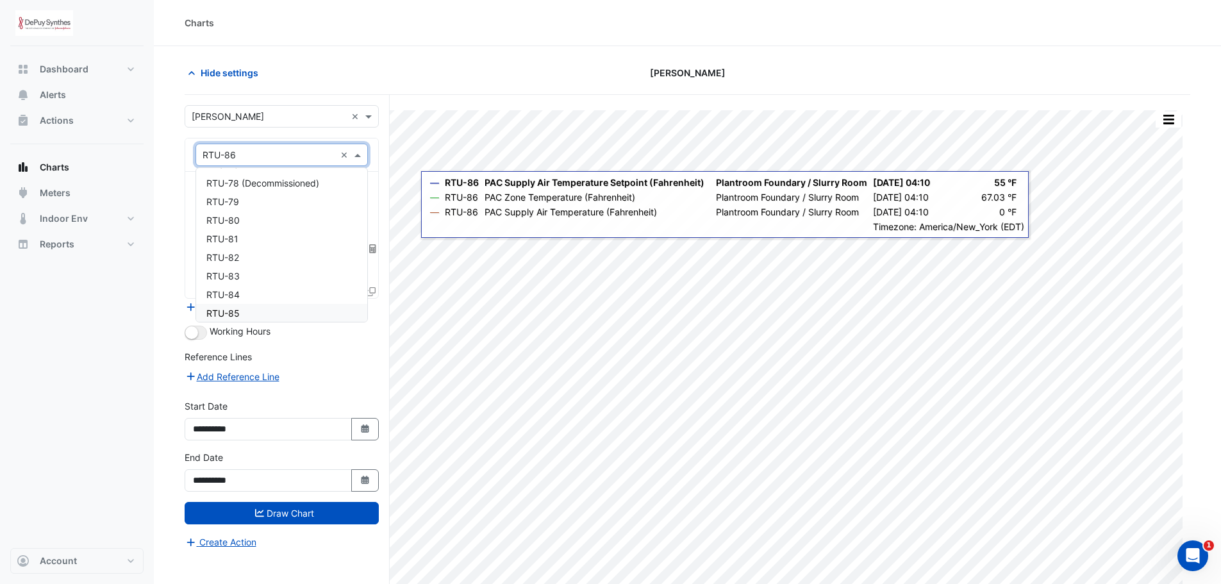
scroll to position [1449, 0]
click at [288, 218] on div "RTU-80" at bounding box center [281, 221] width 171 height 19
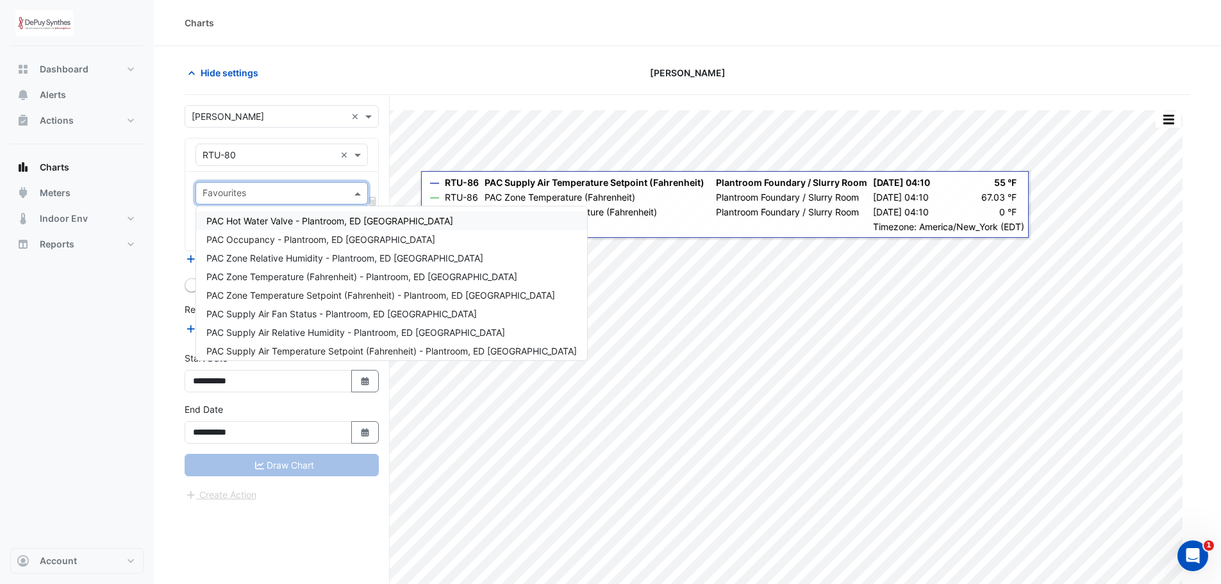
click at [360, 195] on span at bounding box center [359, 193] width 16 height 13
click at [369, 297] on span "PAC Zone Temperature Setpoint (Fahrenheit) - Plantroom, ED Central MAU" at bounding box center [380, 295] width 349 height 11
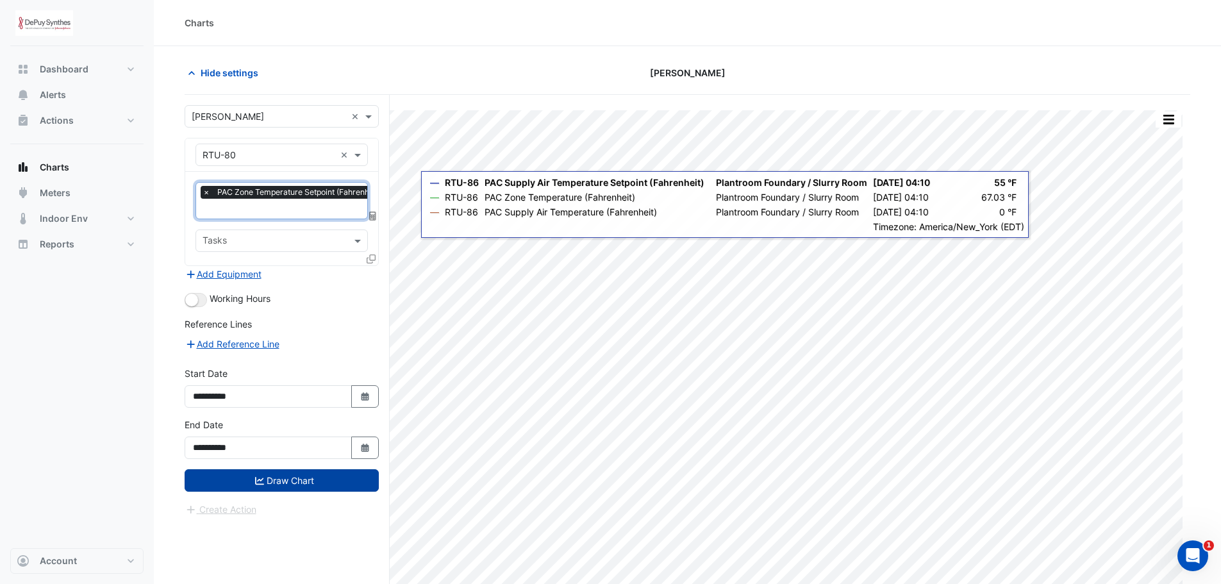
click at [299, 489] on button "Draw Chart" at bounding box center [282, 480] width 194 height 22
